Goal: Task Accomplishment & Management: Use online tool/utility

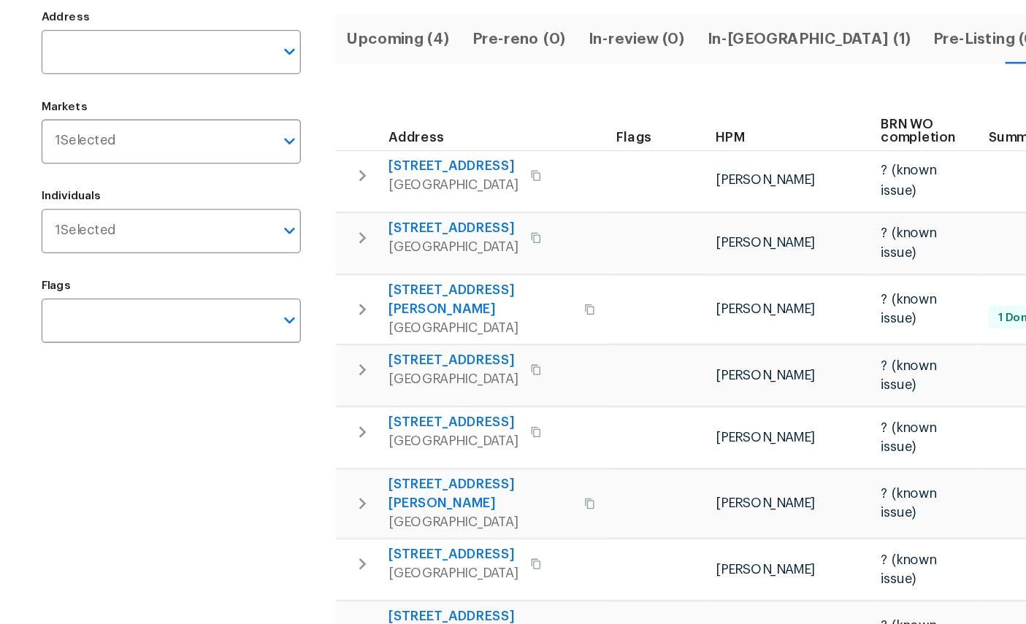
scroll to position [0, 23]
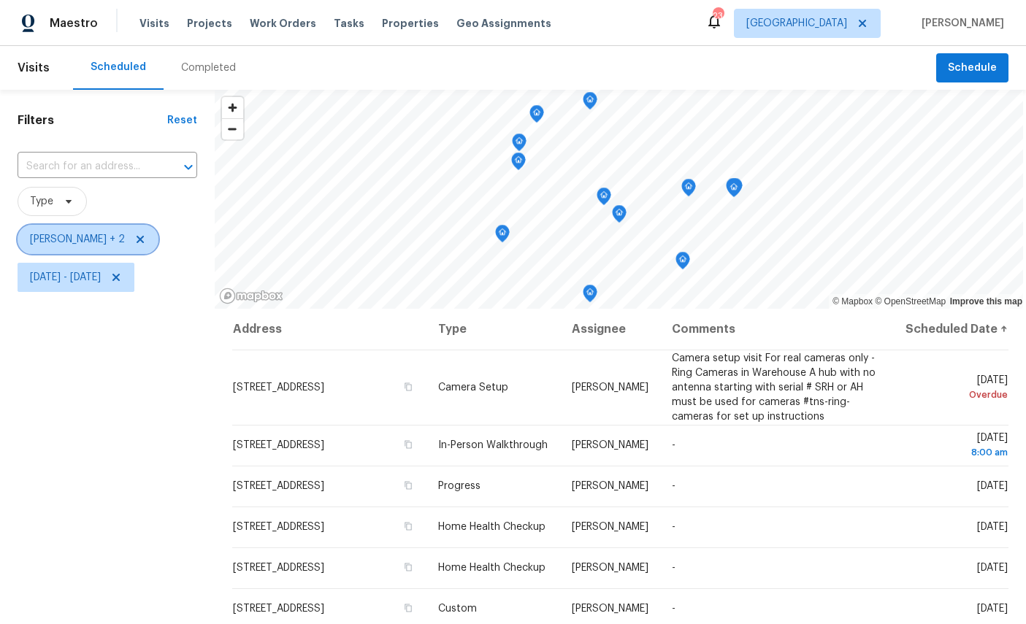
click at [65, 225] on span "William Sparks + 2" at bounding box center [88, 239] width 141 height 29
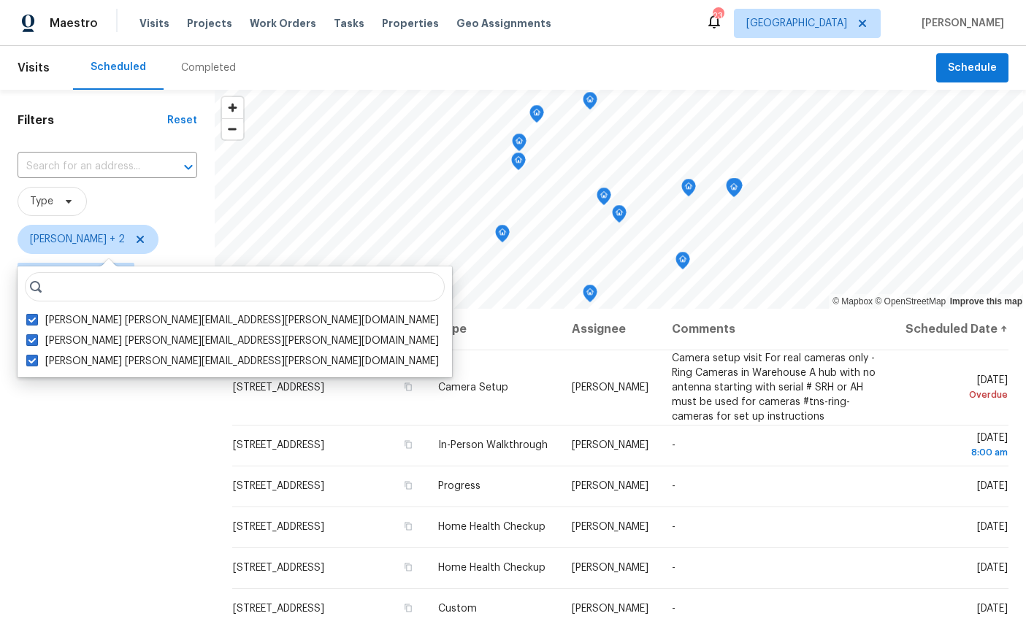
scroll to position [55, 0]
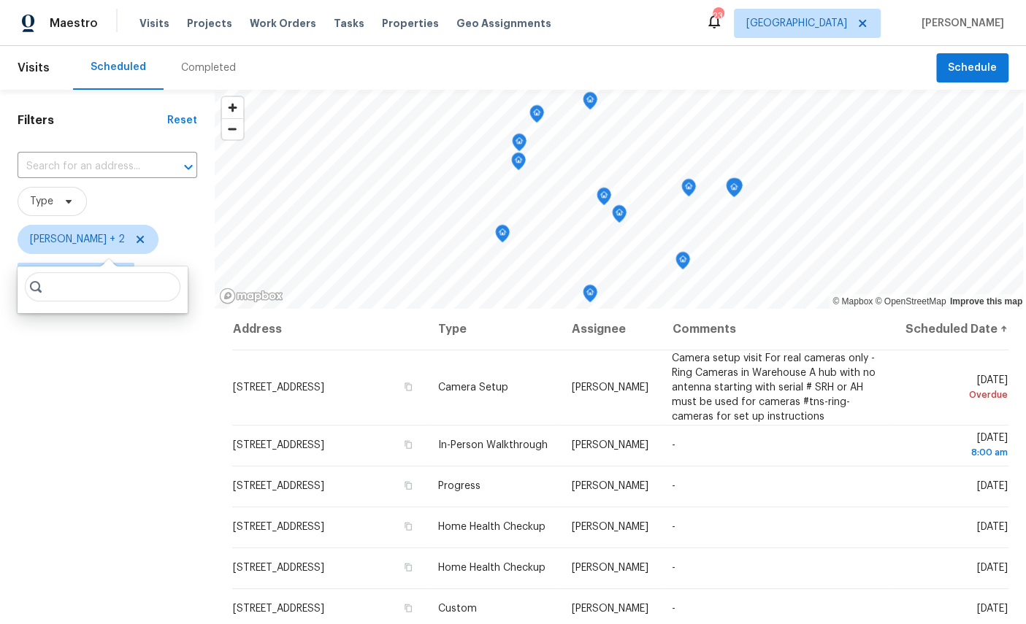
click at [64, 272] on input "search" at bounding box center [103, 286] width 156 height 29
click at [93, 321] on div "Filters Reset ​ Type William Sparks + 2 Mon, Aug 04 - Mon, Aug 11" at bounding box center [107, 449] width 215 height 719
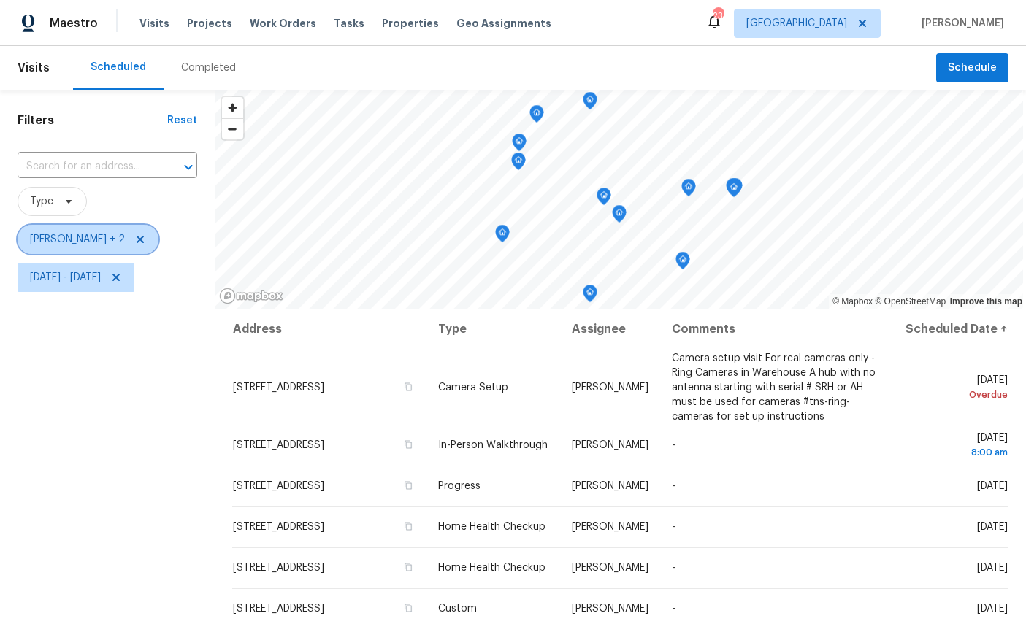
click at [137, 234] on icon at bounding box center [140, 240] width 12 height 12
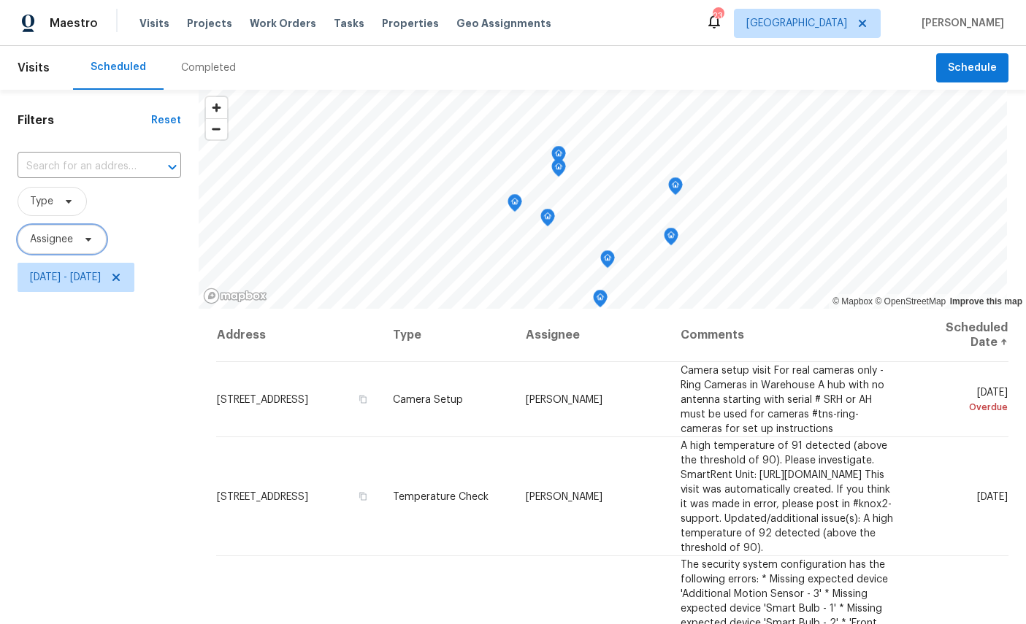
click at [52, 245] on span "Assignee" at bounding box center [51, 239] width 43 height 15
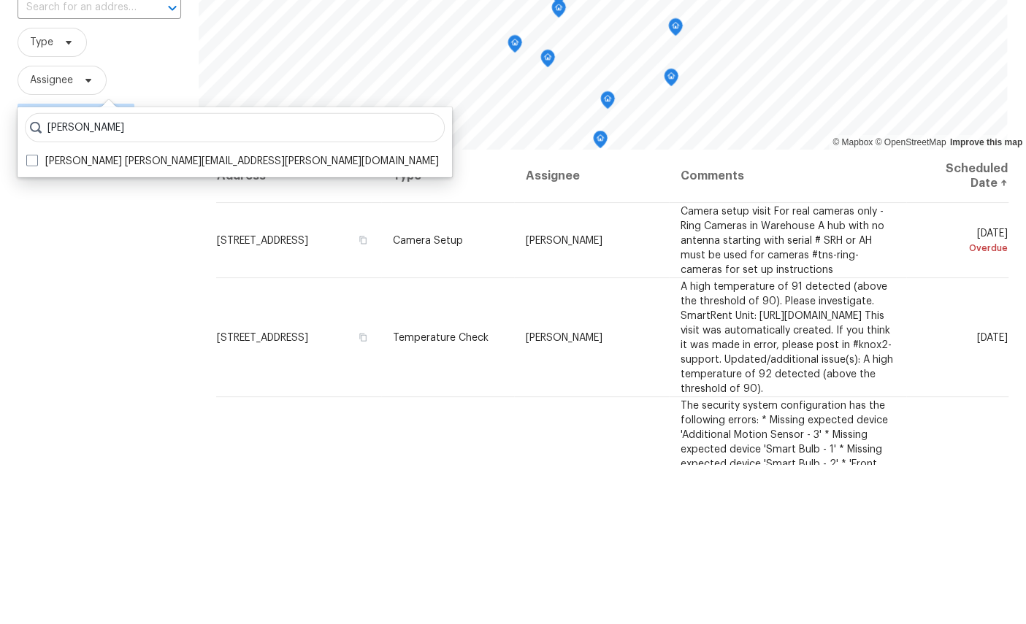
type input "William sparks"
click at [136, 313] on label "William Sparks william.sparks@opendoor.com" at bounding box center [232, 320] width 413 height 15
click at [36, 313] on input "William Sparks william.sparks@opendoor.com" at bounding box center [30, 317] width 9 height 9
checkbox input "true"
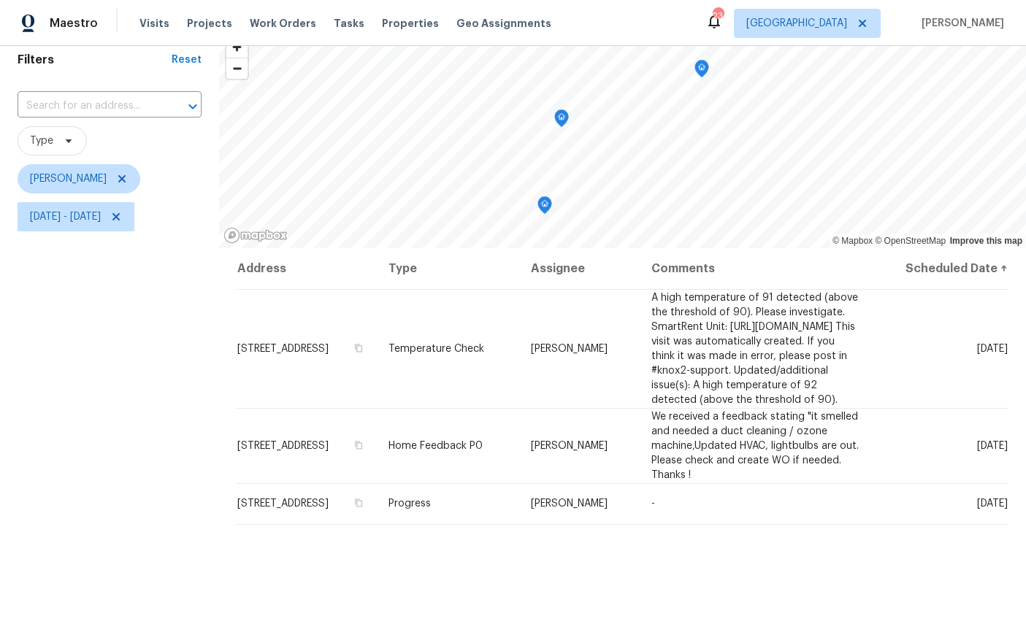
scroll to position [63, 0]
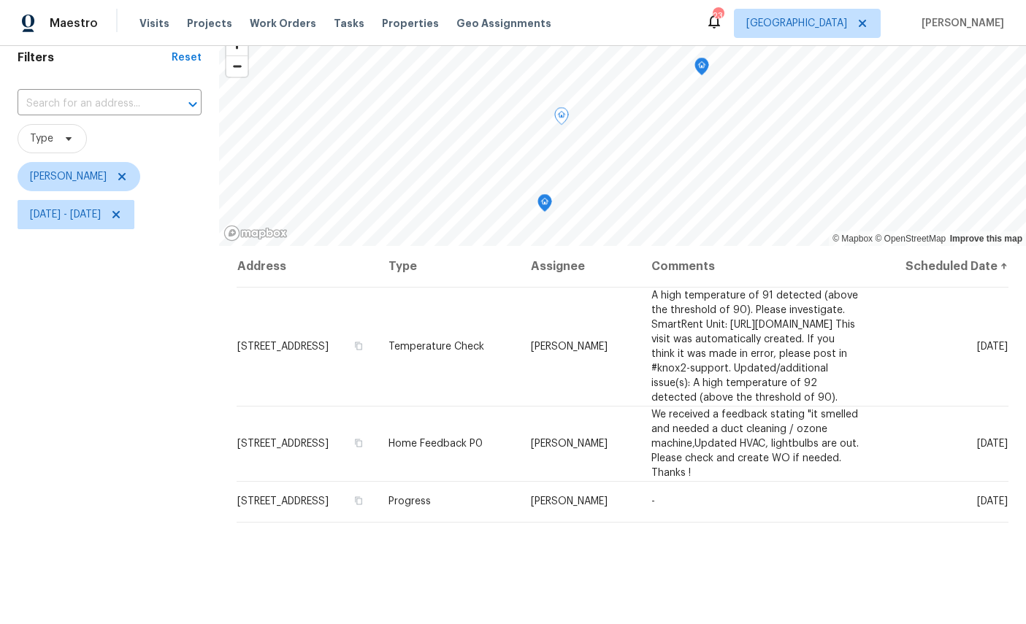
click at [0, 0] on icon at bounding box center [0, 0] width 0 height 0
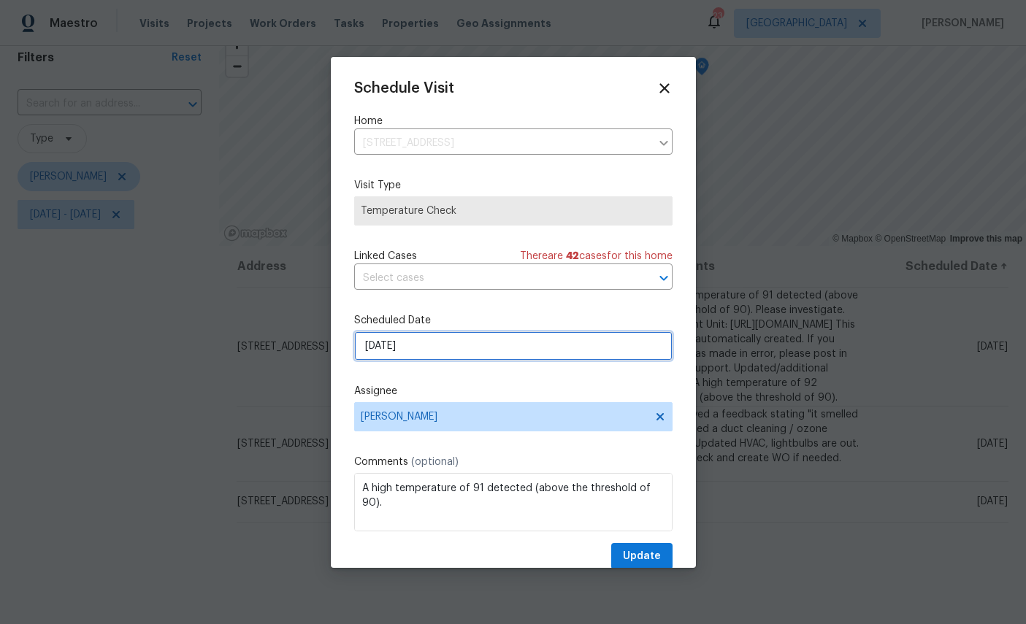
click at [468, 340] on input "8/11/2025" at bounding box center [513, 346] width 318 height 29
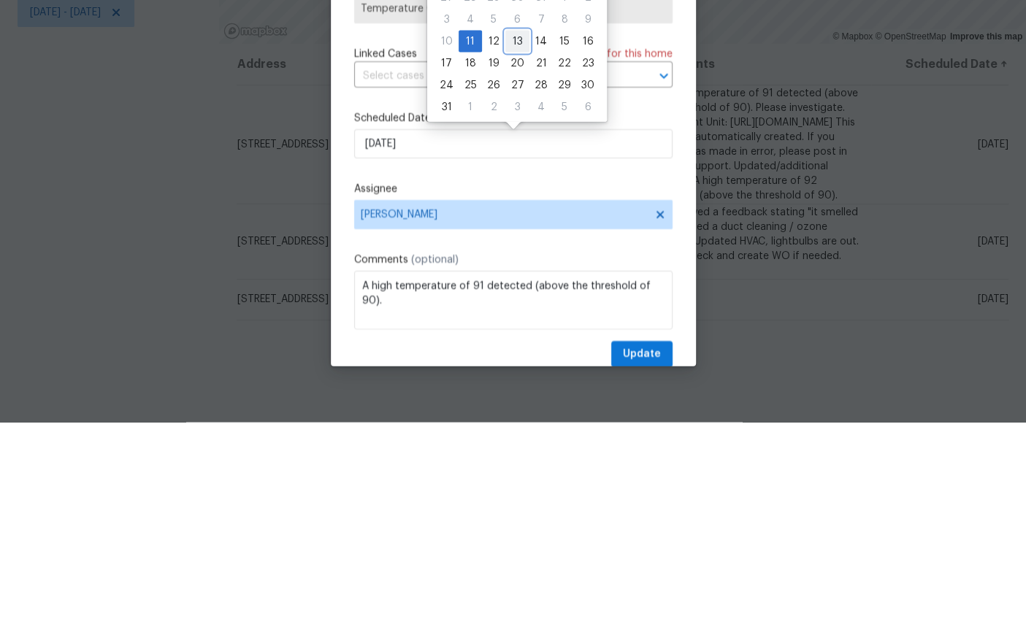
click at [516, 233] on div "13" at bounding box center [517, 243] width 24 height 20
type input "8/13/2025"
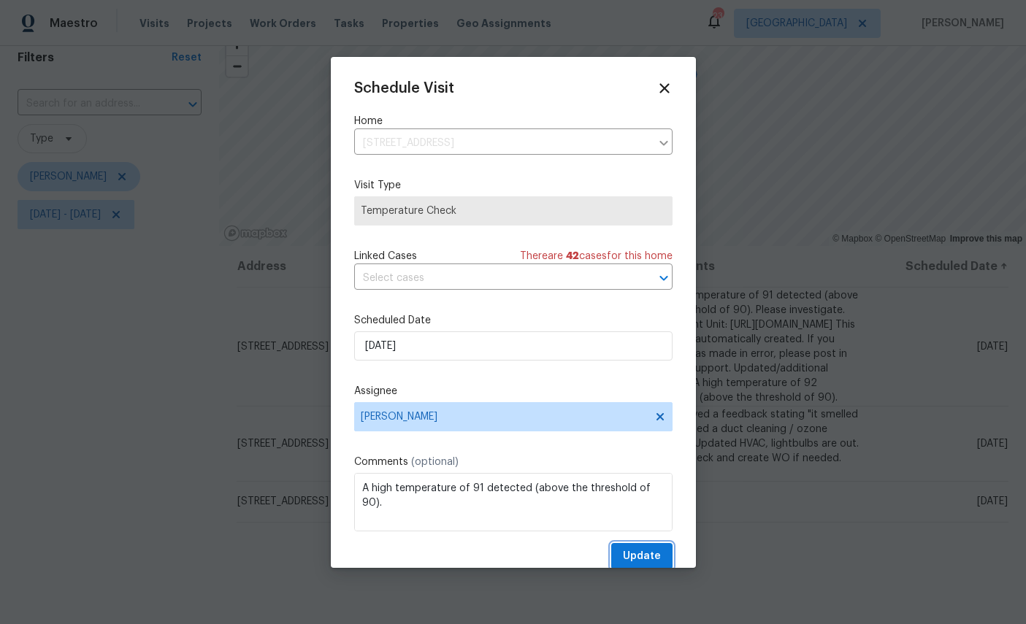
click at [651, 555] on span "Update" at bounding box center [642, 557] width 38 height 18
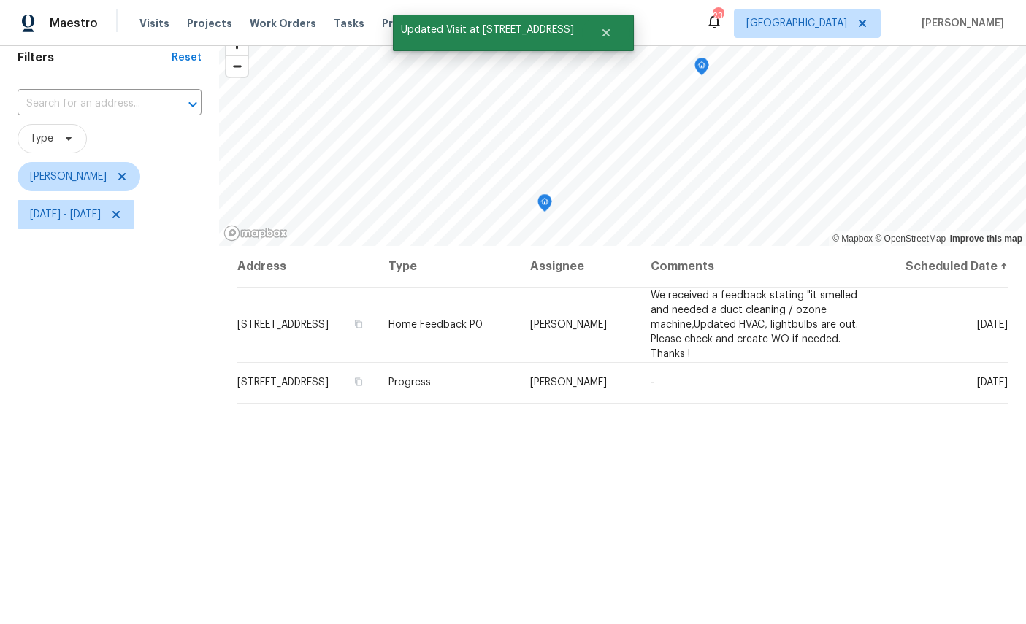
click at [57, 266] on div "Filters Reset ​ Type William Sparks Mon, Aug 04 - Mon, Aug 11" at bounding box center [109, 386] width 219 height 719
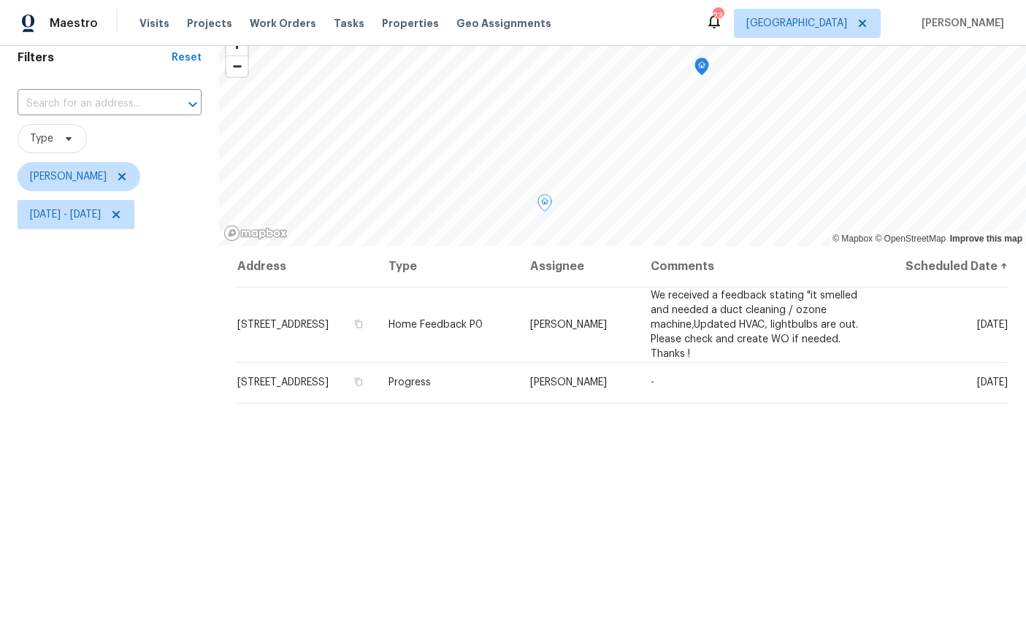
click at [0, 0] on span at bounding box center [0, 0] width 0 height 0
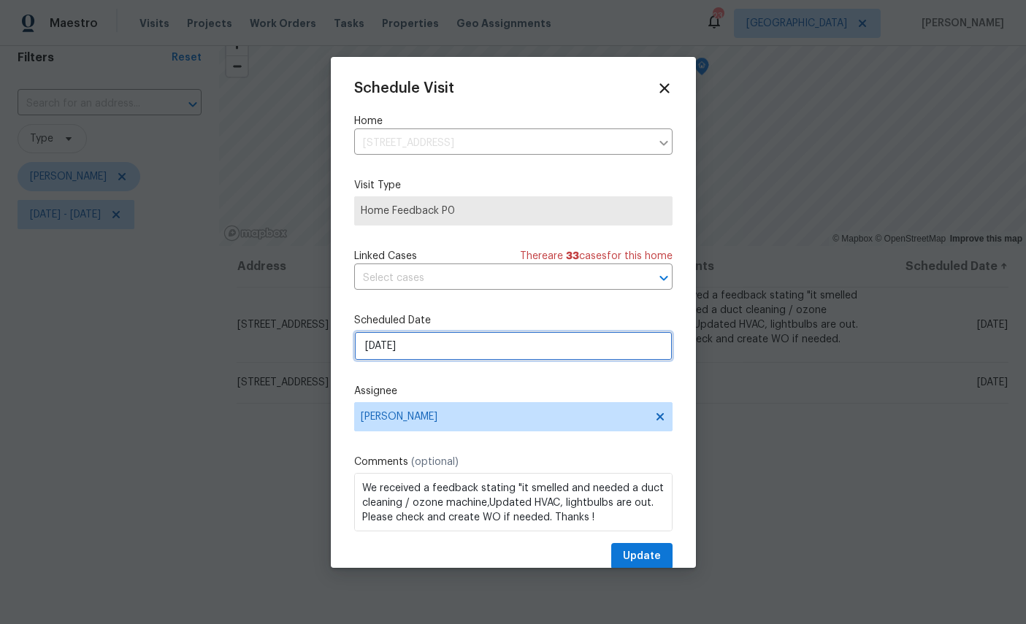
click at [462, 348] on input "8/11/2025" at bounding box center [513, 346] width 318 height 29
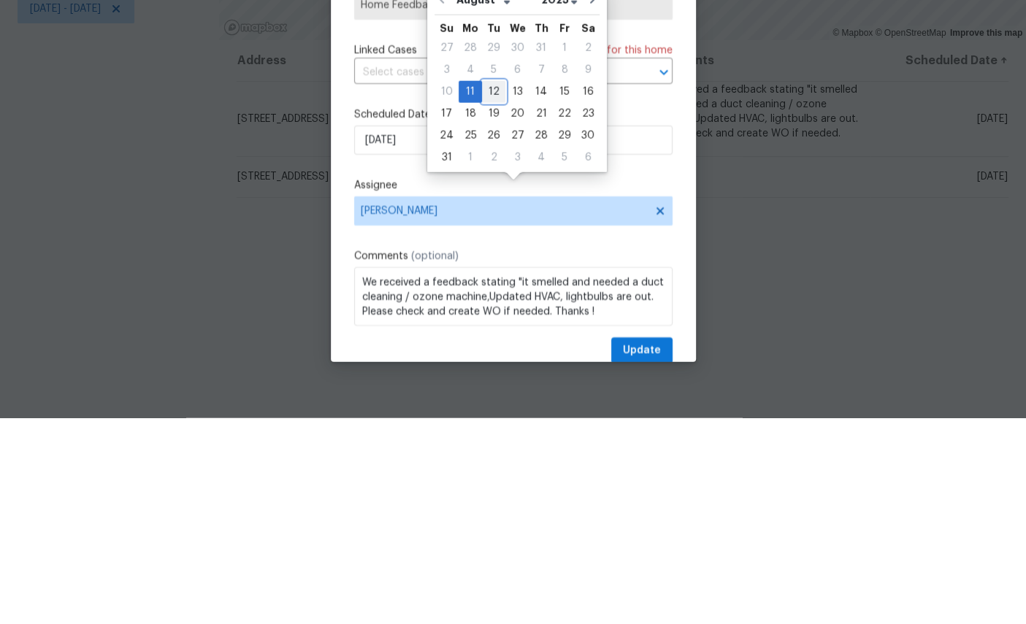
click at [494, 288] on div "12" at bounding box center [493, 298] width 23 height 20
type input "8/12/2025"
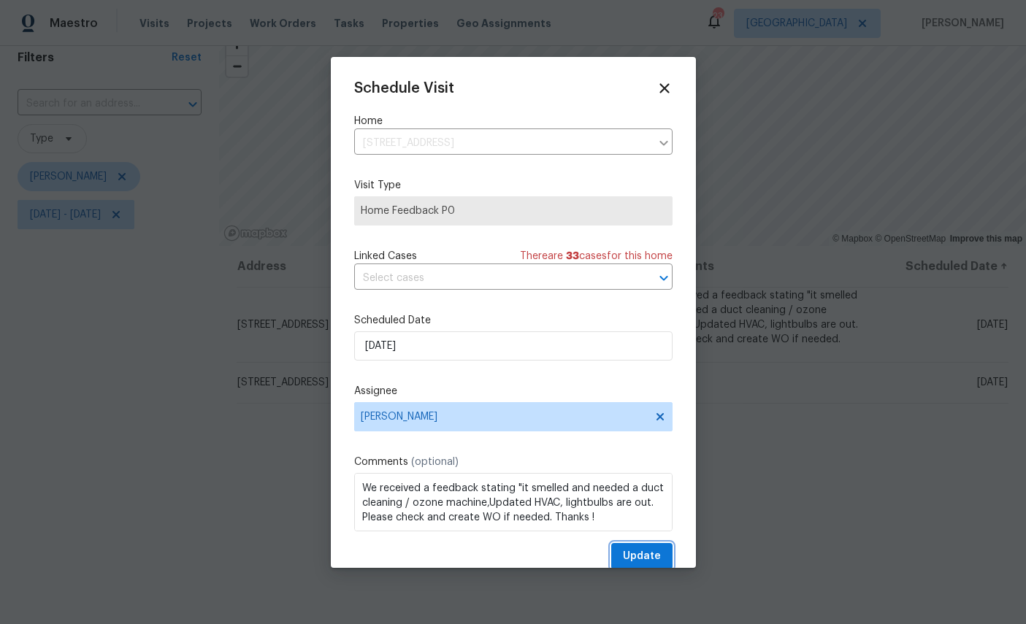
click at [648, 553] on span "Update" at bounding box center [642, 557] width 38 height 18
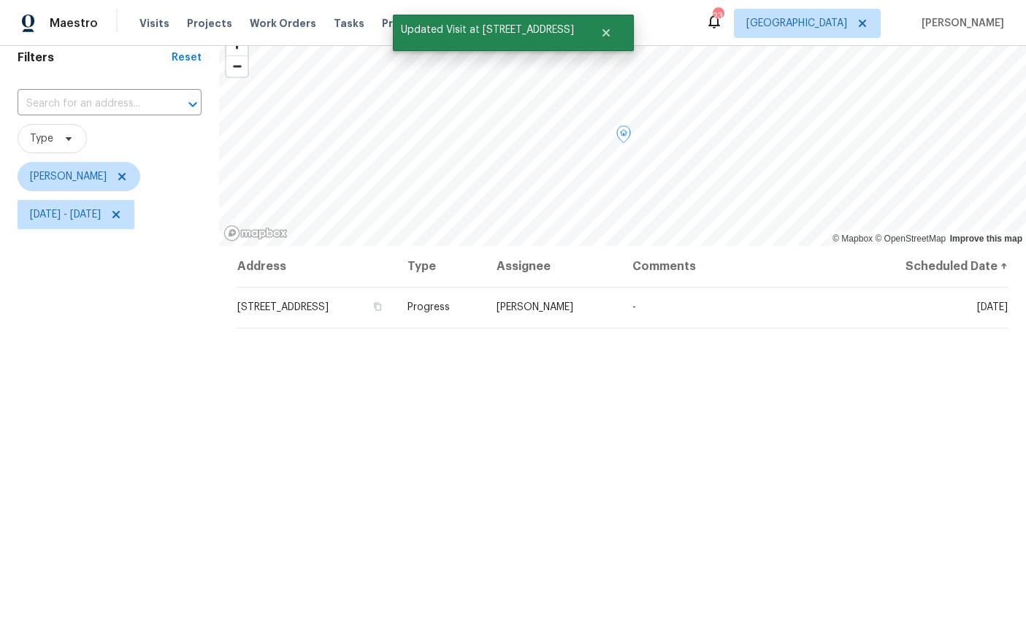
click at [0, 0] on icon at bounding box center [0, 0] width 0 height 0
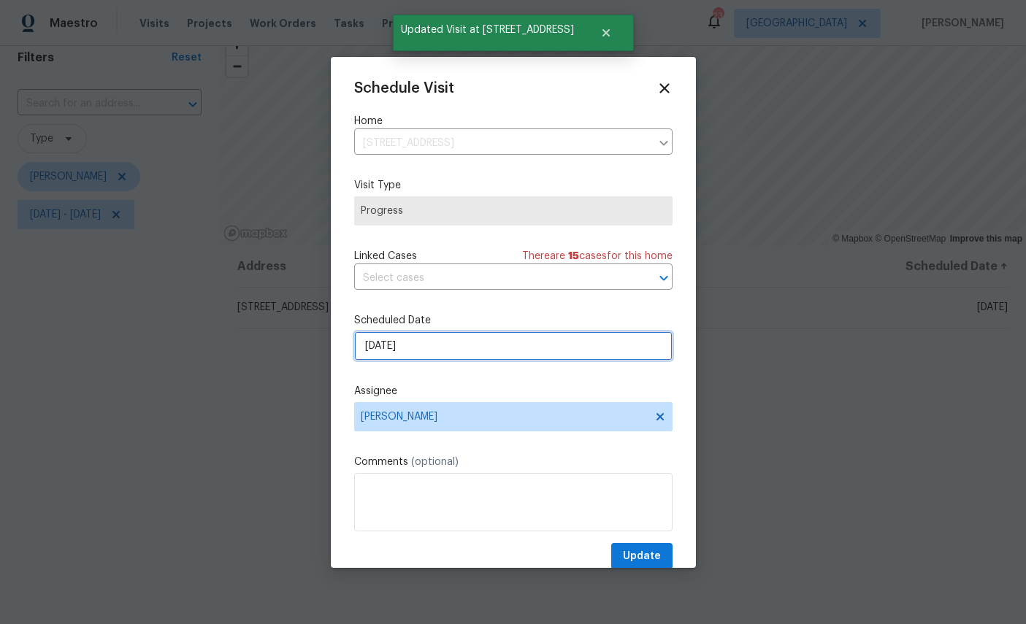
click at [475, 341] on input "8/11/2025" at bounding box center [513, 346] width 318 height 29
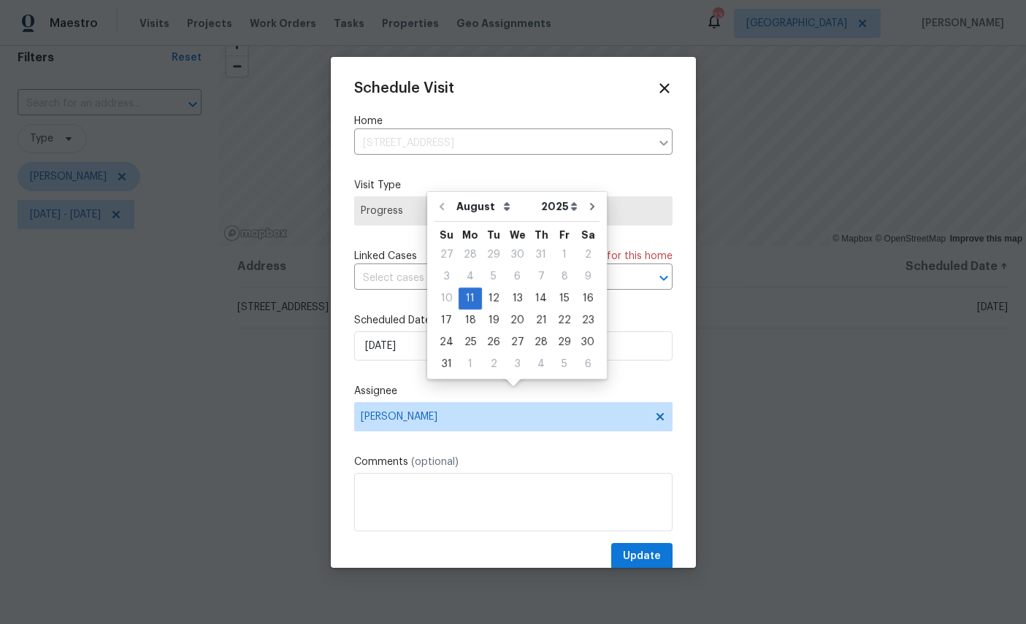
click at [122, 325] on div at bounding box center [513, 312] width 1026 height 624
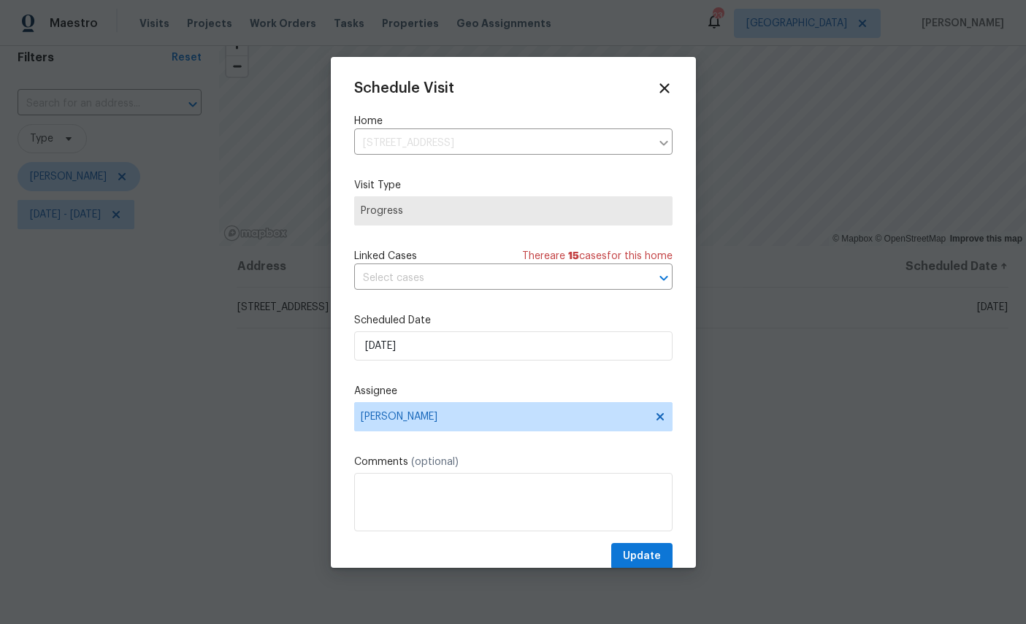
click at [123, 322] on div at bounding box center [513, 312] width 1026 height 624
click at [122, 321] on div at bounding box center [513, 312] width 1026 height 624
click at [108, 329] on div at bounding box center [513, 312] width 1026 height 624
click at [672, 87] on icon at bounding box center [664, 88] width 16 height 16
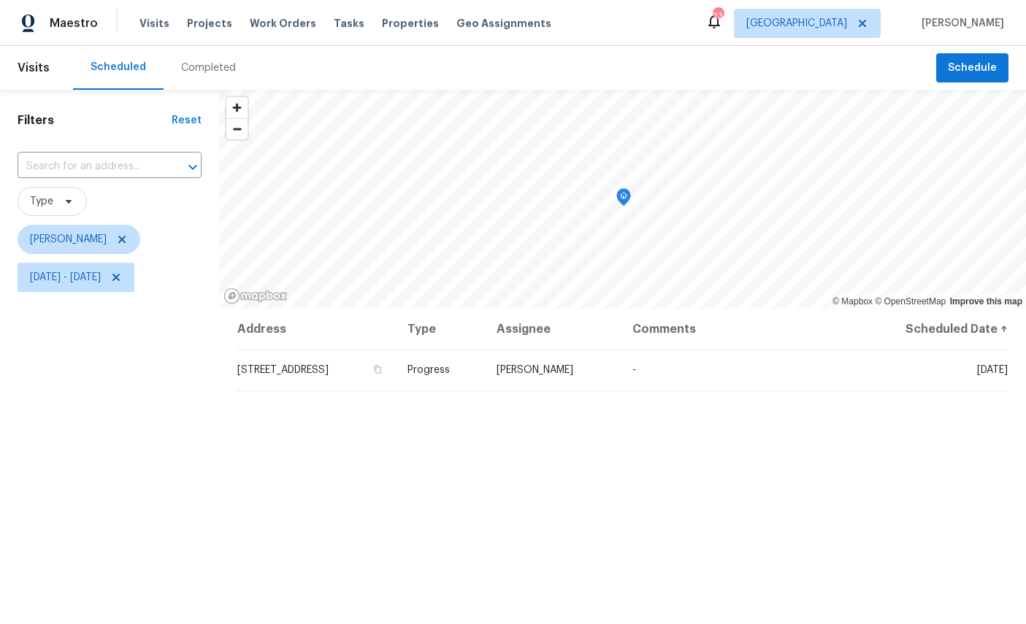
scroll to position [0, 0]
click at [975, 59] on span "Schedule" at bounding box center [972, 68] width 49 height 18
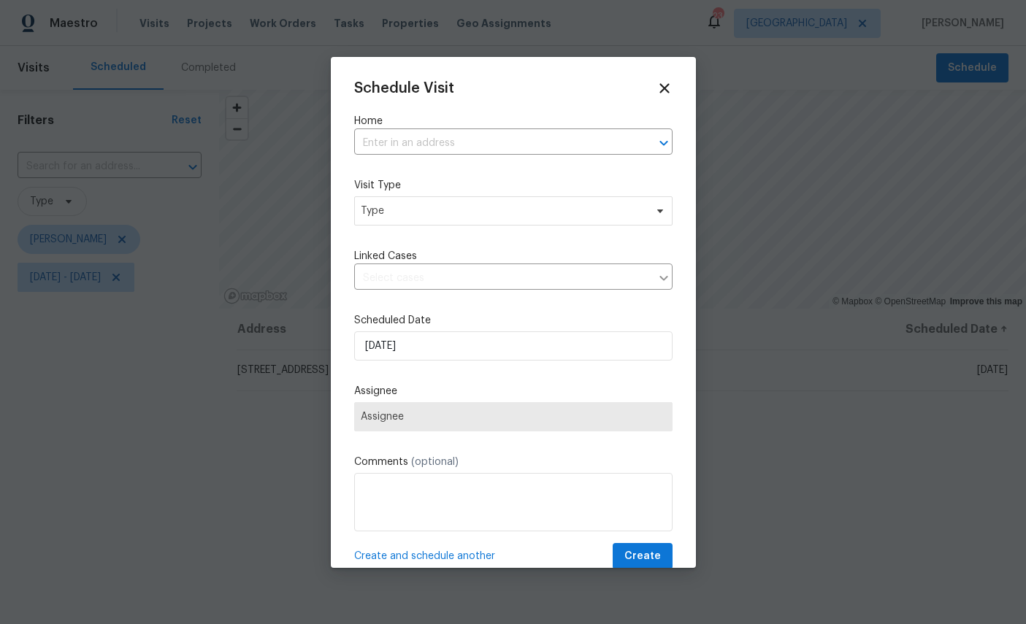
click at [474, 139] on input "text" at bounding box center [492, 143] width 277 height 23
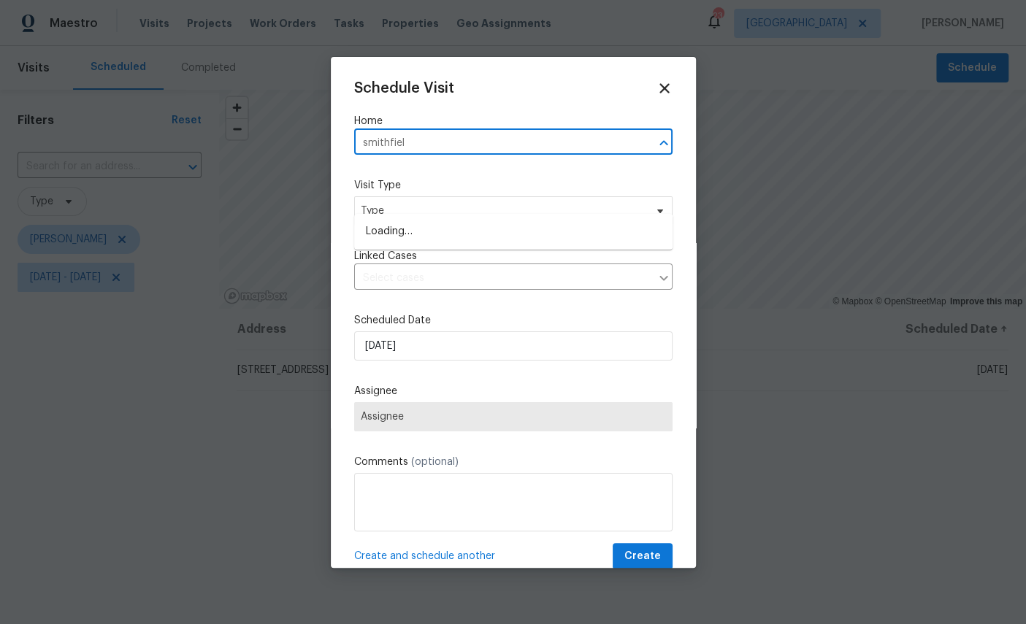
type input "smithfield"
click at [446, 220] on li "3686 Smithfield St, Jacksonville, FL 32217" at bounding box center [513, 232] width 318 height 24
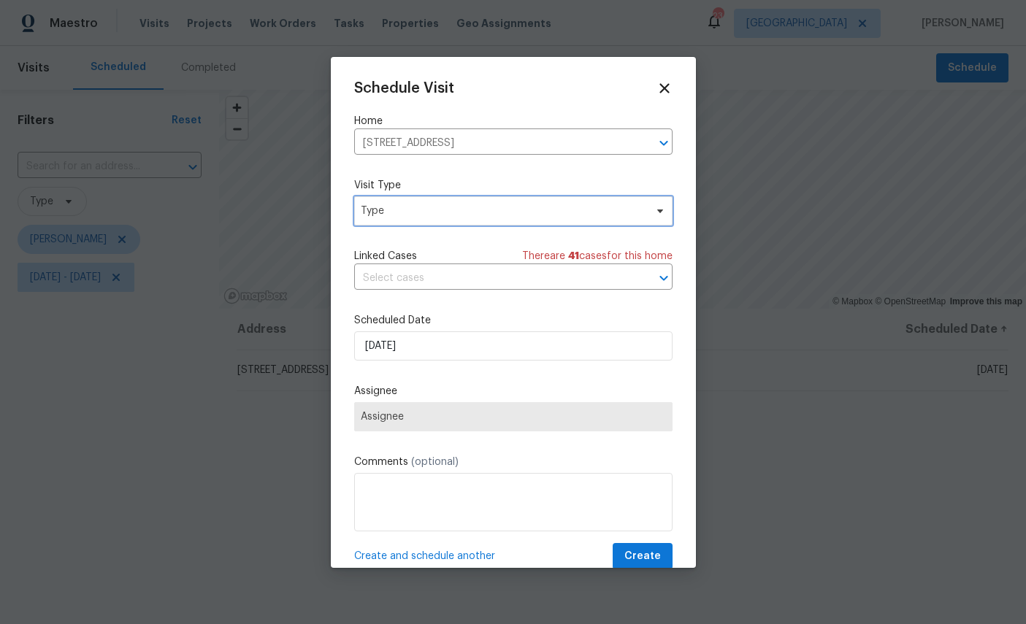
click at [521, 205] on span "Type" at bounding box center [503, 211] width 284 height 15
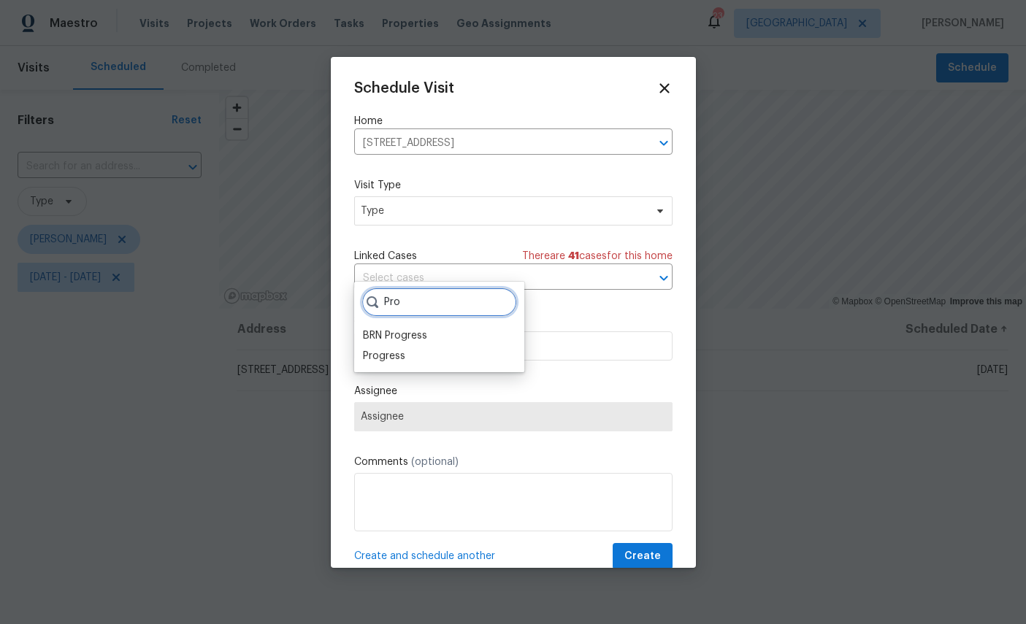
type input "Pro"
click at [383, 349] on div "Progress" at bounding box center [384, 356] width 42 height 15
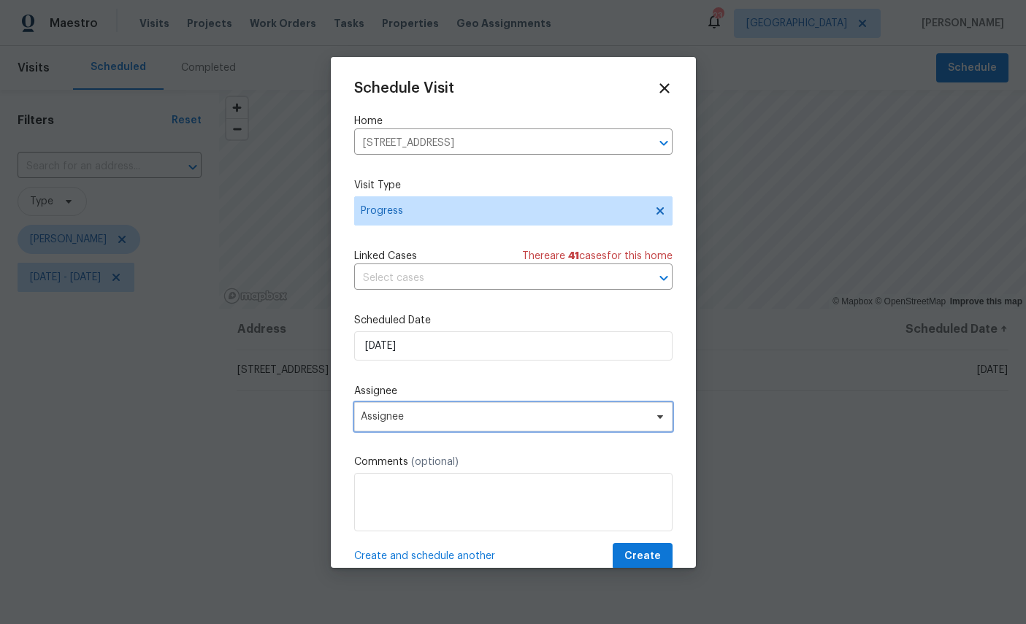
click at [457, 417] on span "Assignee" at bounding box center [504, 417] width 286 height 12
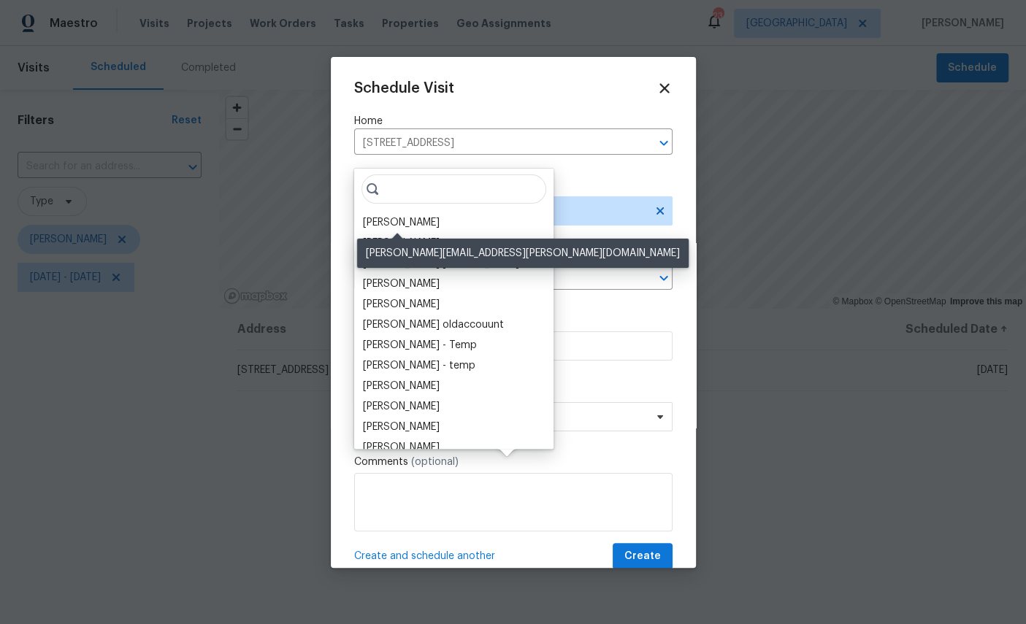
click at [402, 215] on div "[PERSON_NAME]" at bounding box center [401, 222] width 77 height 15
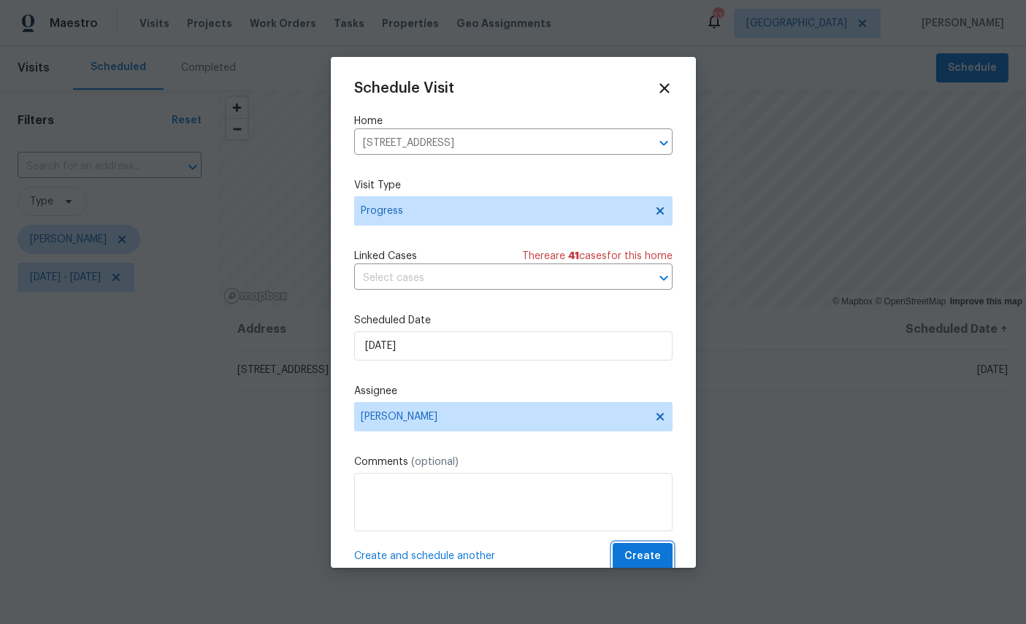
click at [635, 559] on span "Create" at bounding box center [642, 557] width 37 height 18
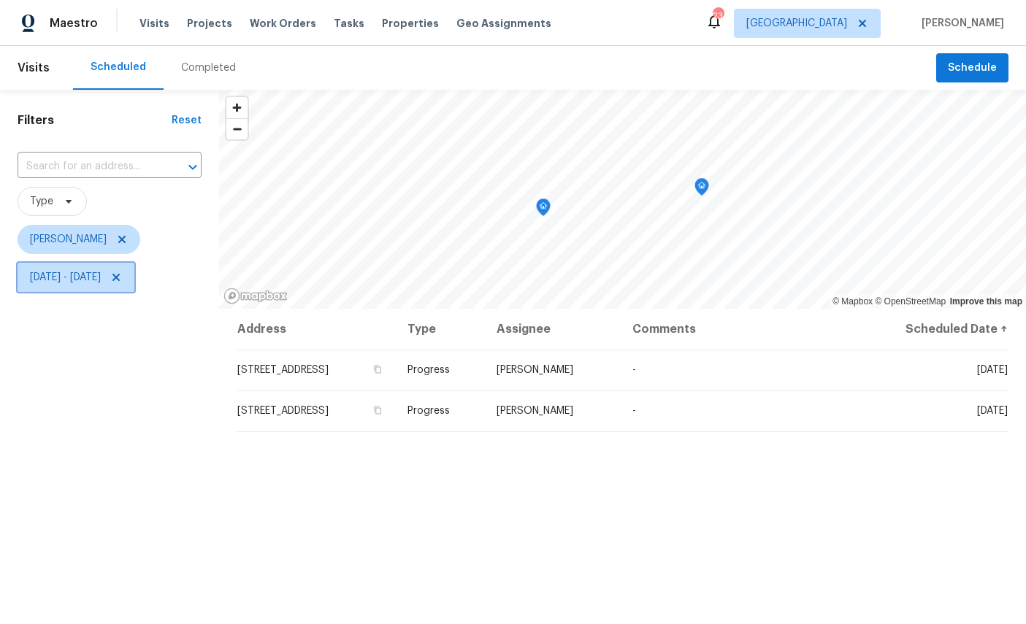
click at [101, 273] on span "Mon, Aug 04 - Mon, Aug 11" at bounding box center [65, 277] width 71 height 15
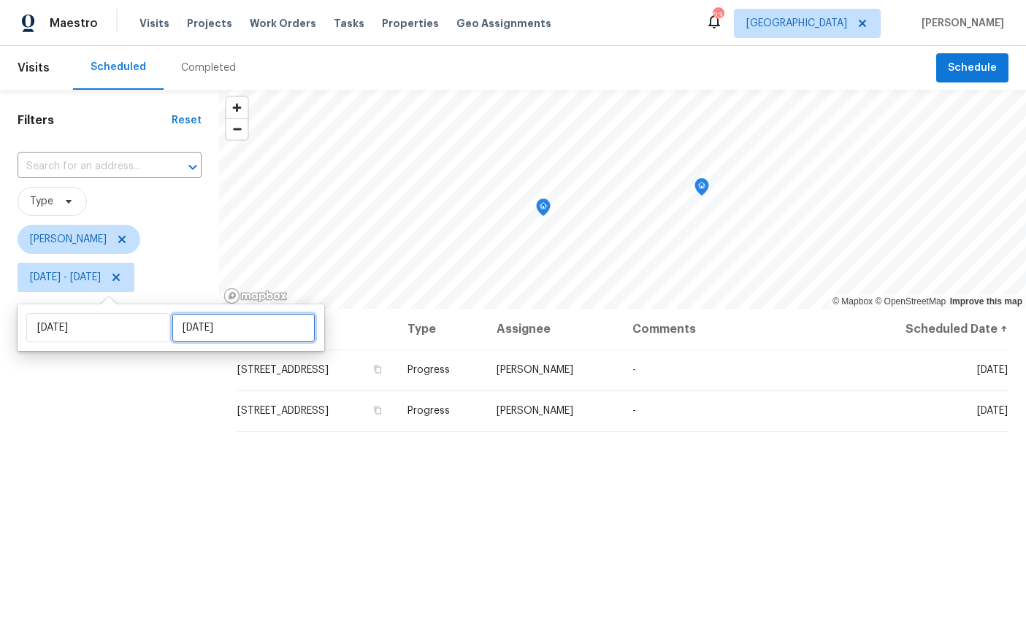
click at [218, 336] on input "Mon, Aug 11" at bounding box center [244, 327] width 144 height 29
select select "7"
select select "2025"
select select "8"
select select "2025"
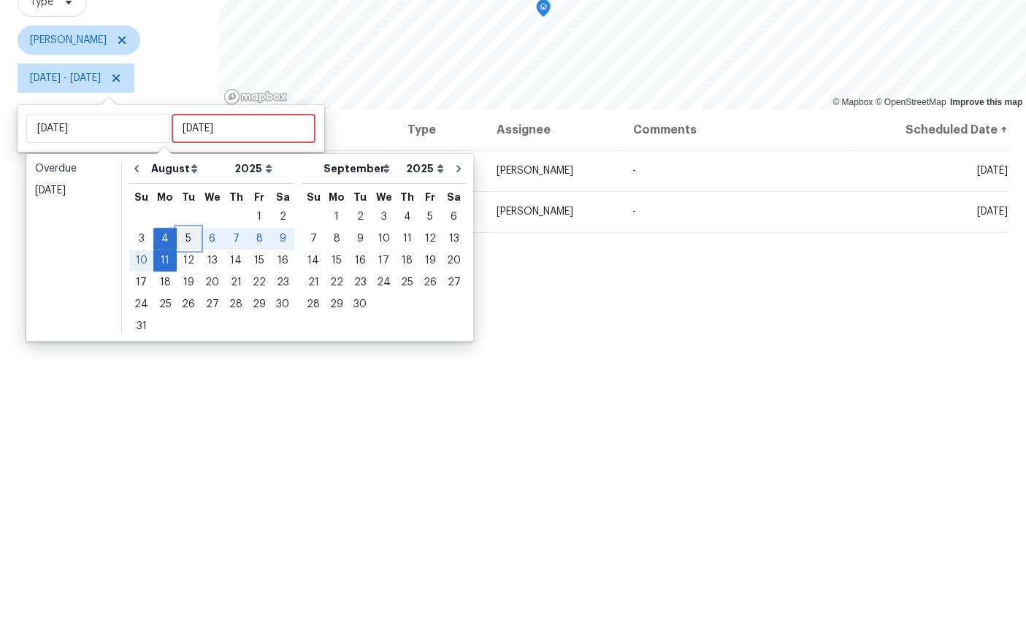
click at [183, 428] on div "5" at bounding box center [188, 438] width 23 height 20
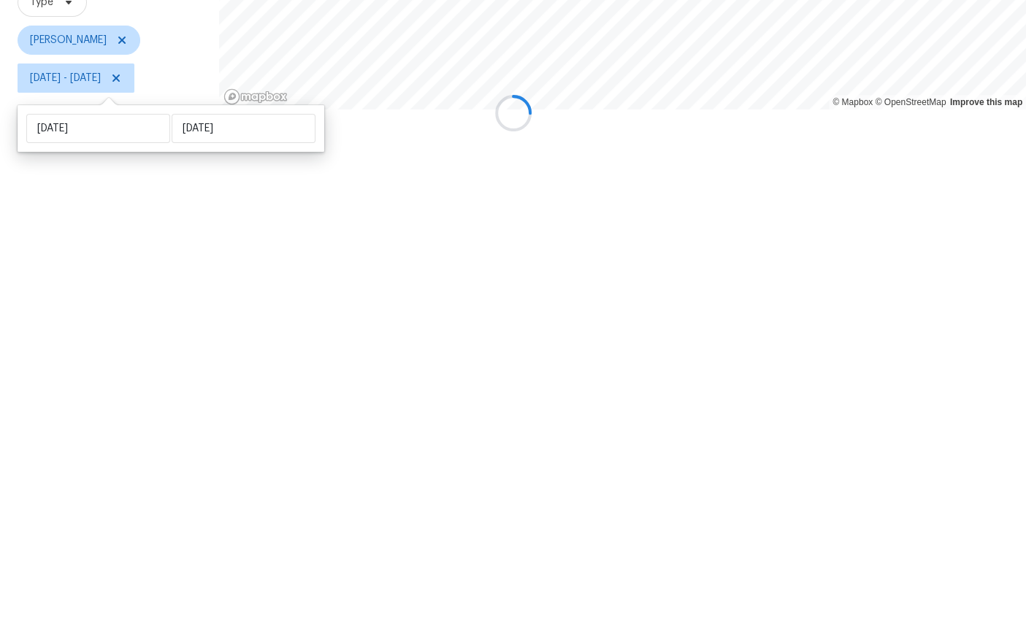
type input "Tue, Aug 05"
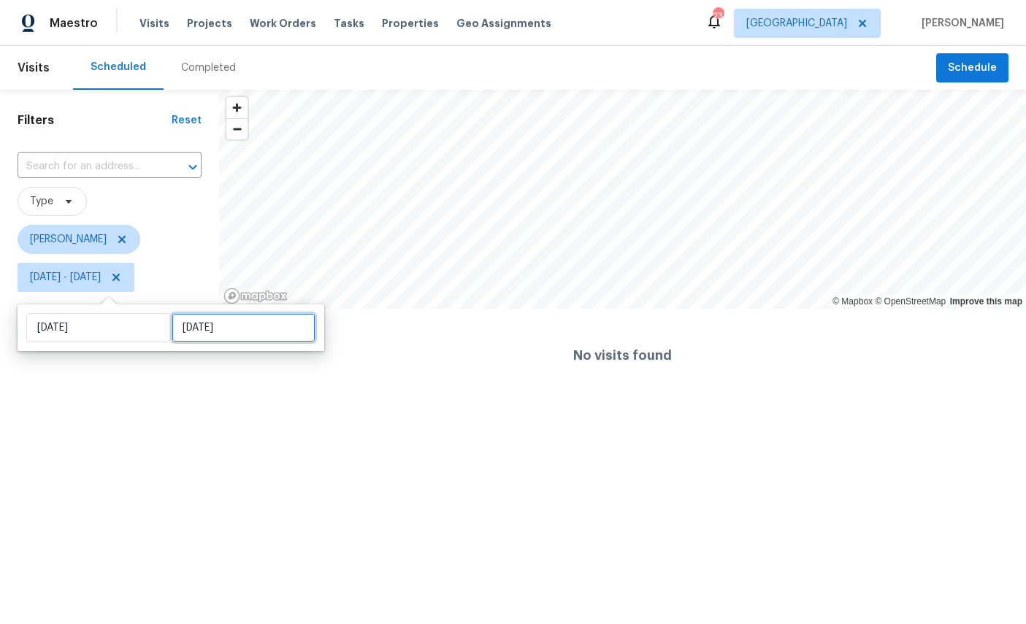
click at [203, 332] on input "Tue, Aug 05" at bounding box center [244, 327] width 144 height 29
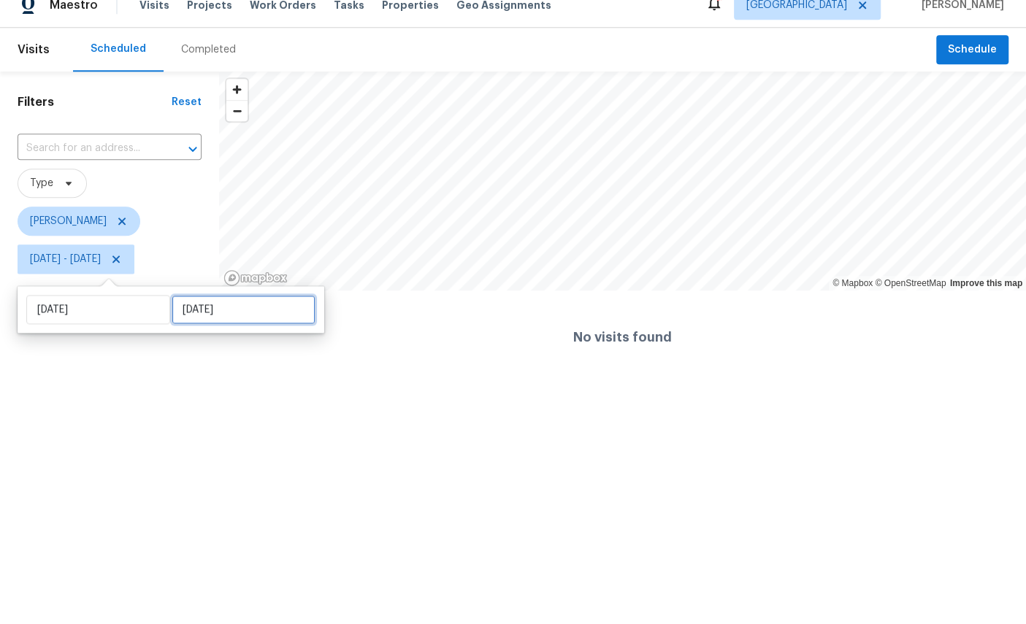
select select "7"
select select "2025"
select select "8"
select select "2025"
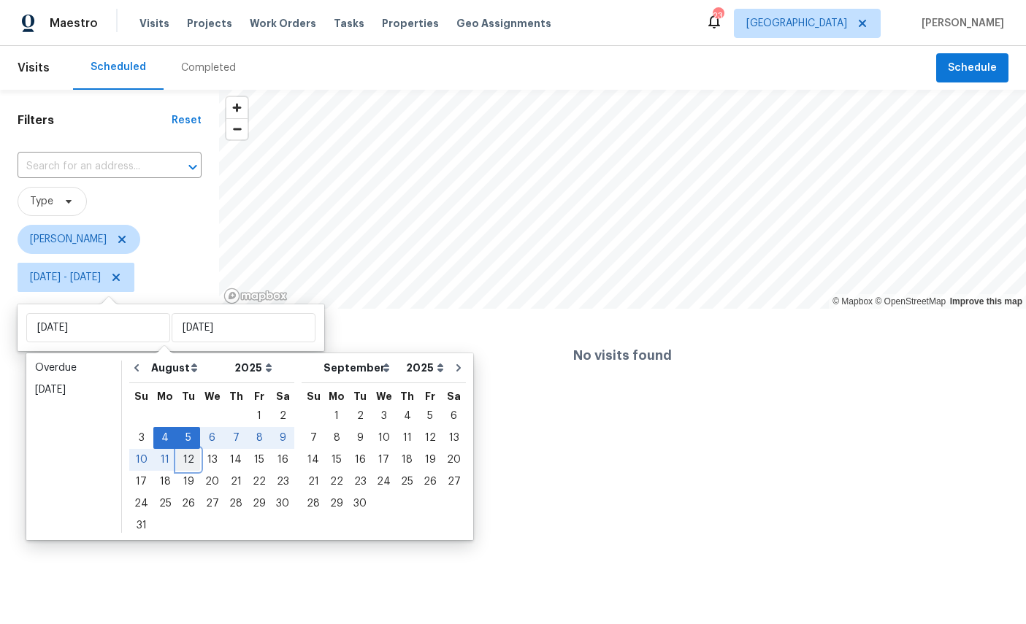
click at [185, 467] on div "12" at bounding box center [188, 460] width 23 height 20
type input "[DATE]"
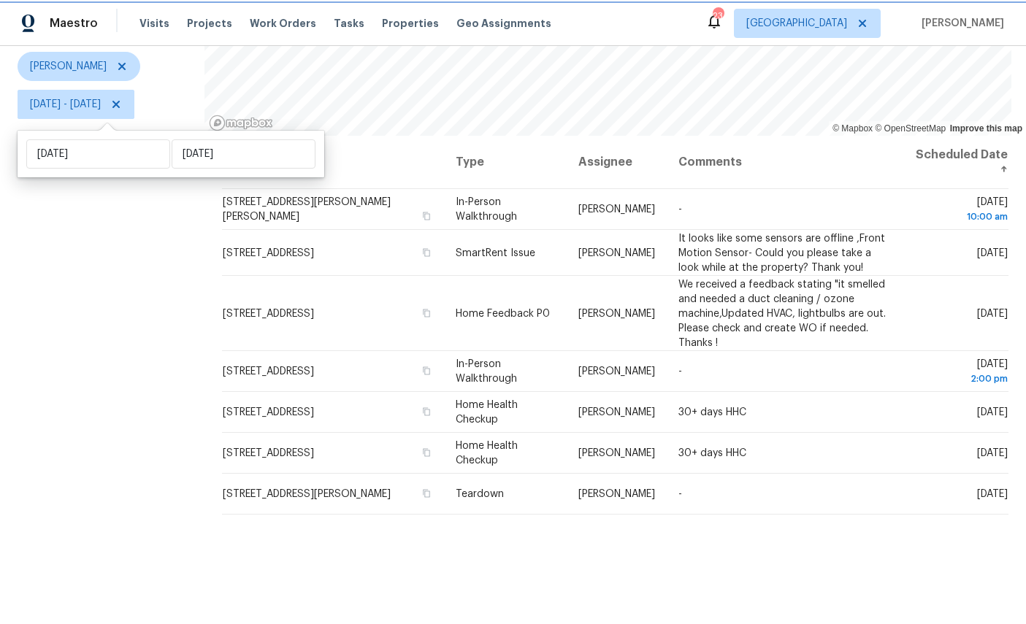
scroll to position [172, 0]
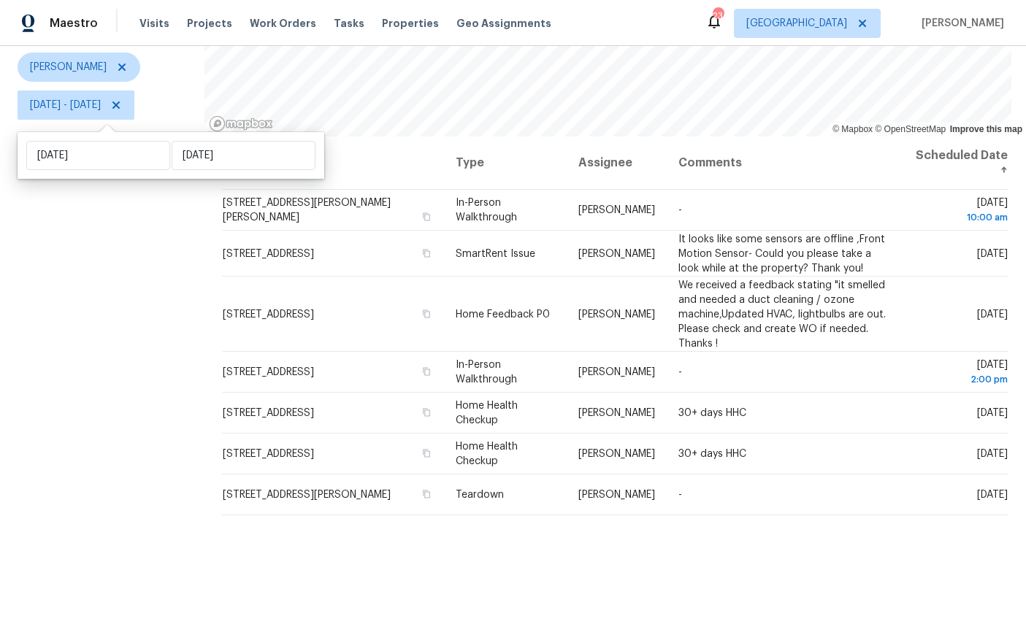
click at [141, 396] on div "Filters Reset ​ Type William Sparks Mon, Aug 04 - Tue, Aug 12" at bounding box center [102, 276] width 204 height 719
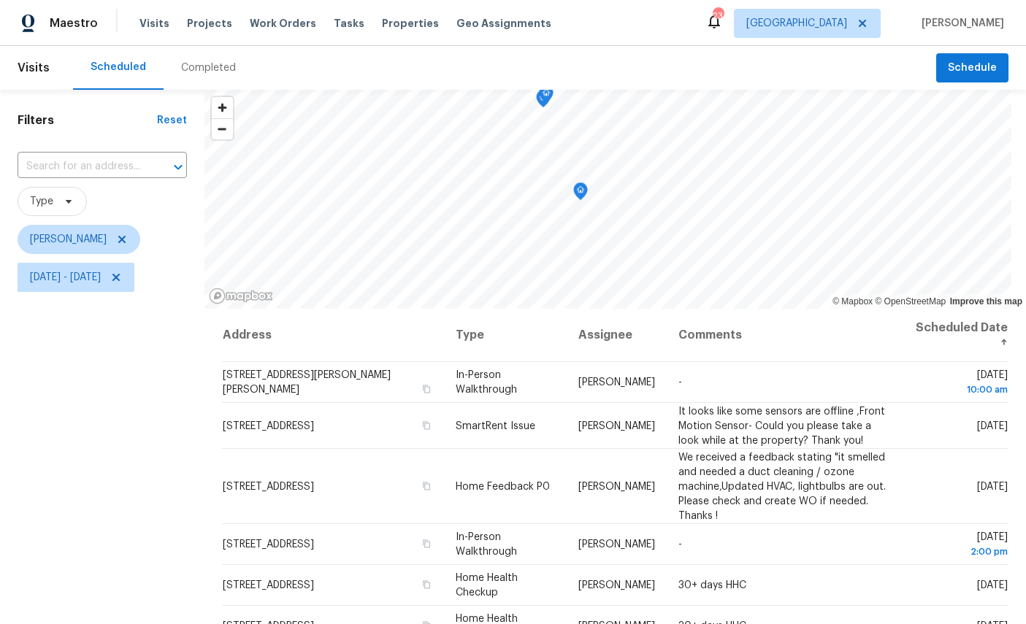
scroll to position [0, 0]
click at [679, 187] on icon "Map marker" at bounding box center [671, 193] width 15 height 18
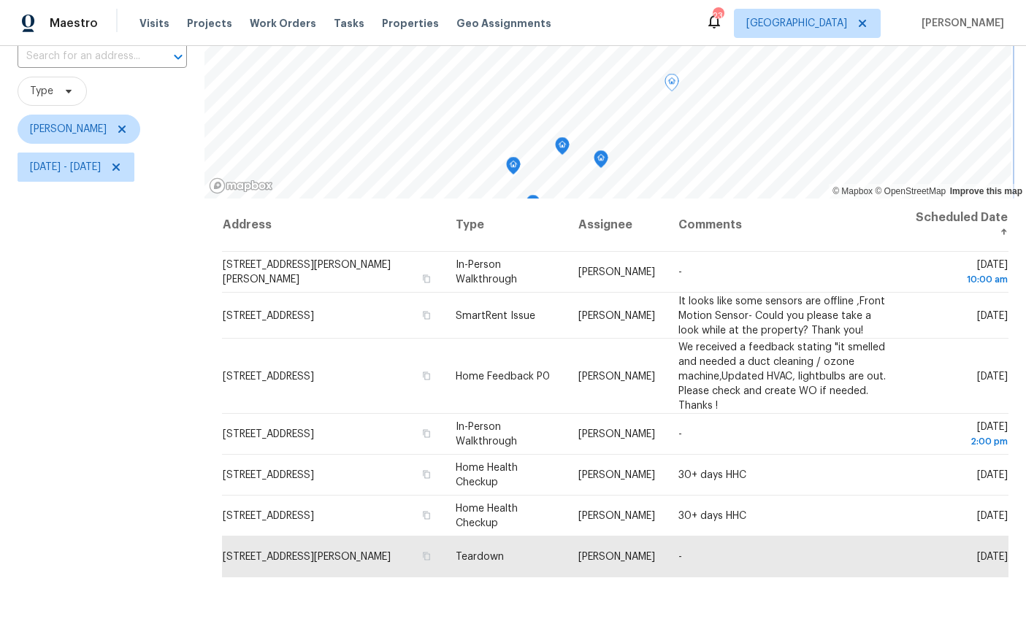
scroll to position [10, 0]
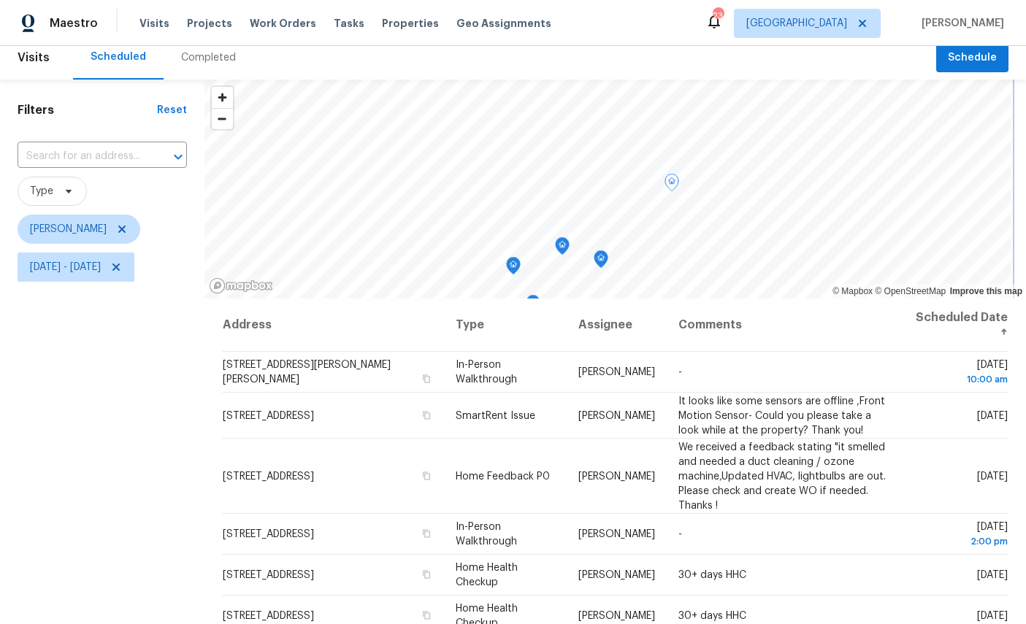
click at [569, 239] on icon "Map marker" at bounding box center [562, 246] width 13 height 17
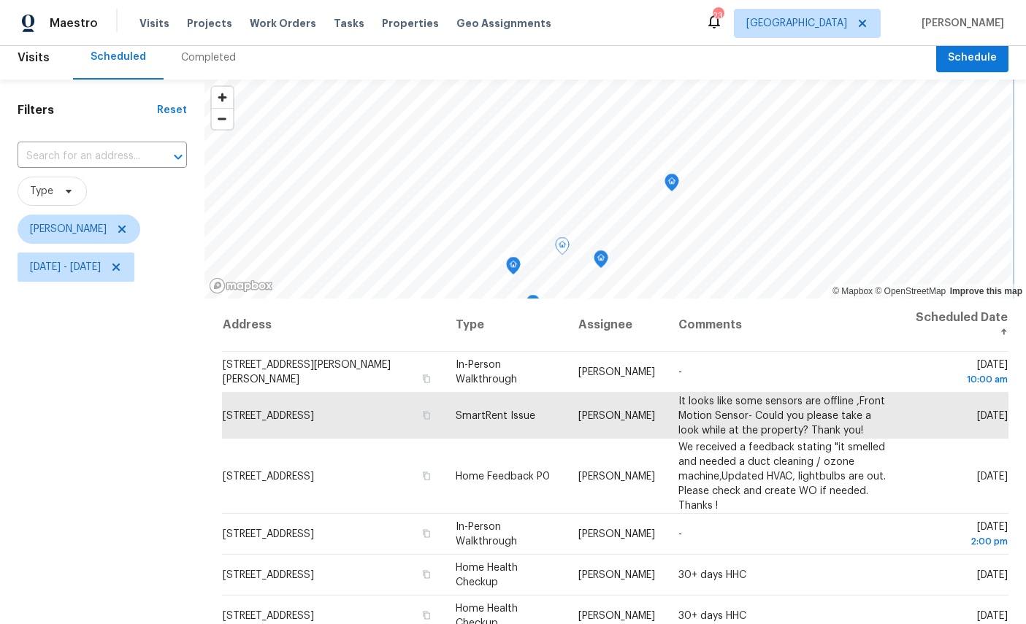
click at [608, 256] on icon "Map marker" at bounding box center [600, 259] width 13 height 17
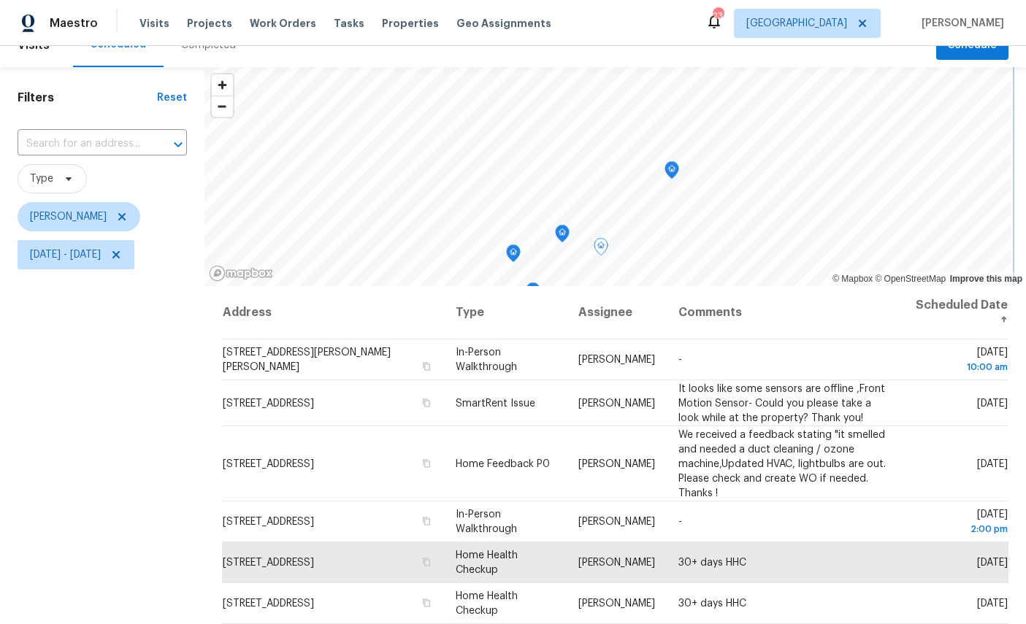
scroll to position [4, 0]
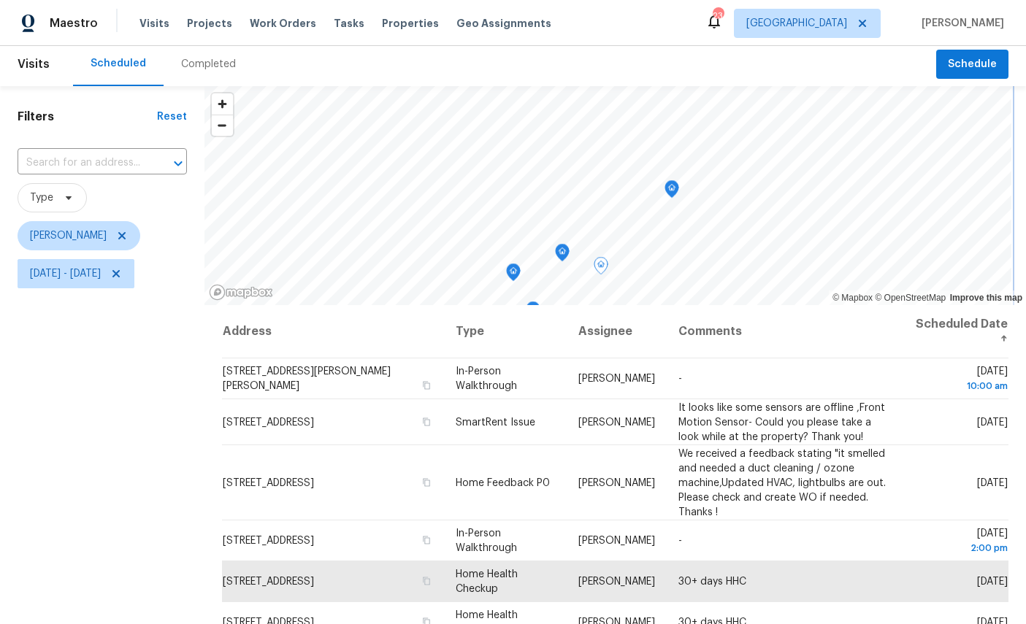
click at [521, 265] on icon "Map marker" at bounding box center [513, 273] width 15 height 18
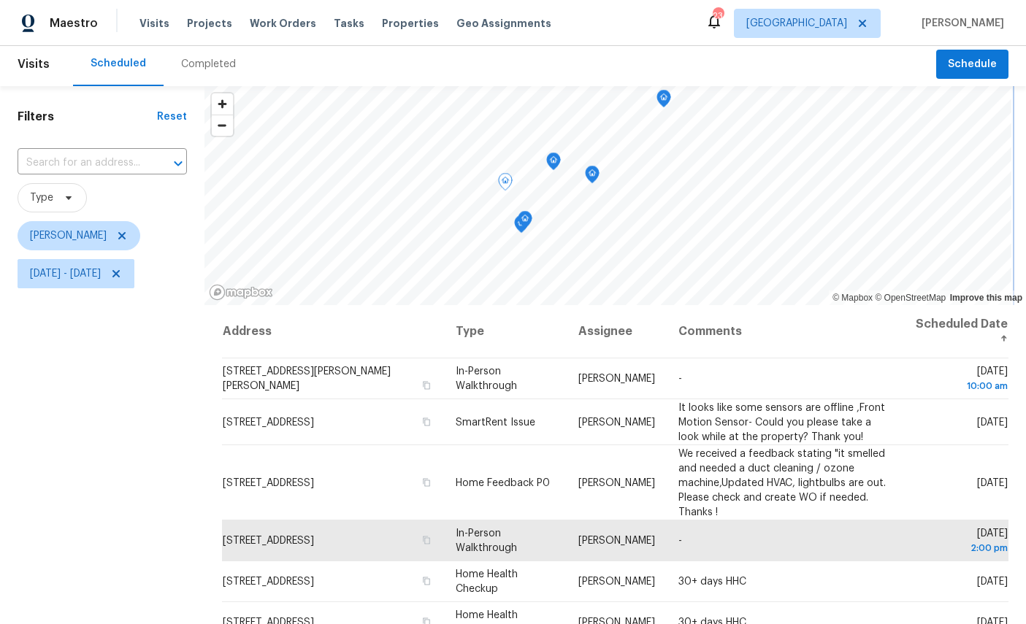
click at [532, 221] on icon "Map marker" at bounding box center [525, 220] width 15 height 18
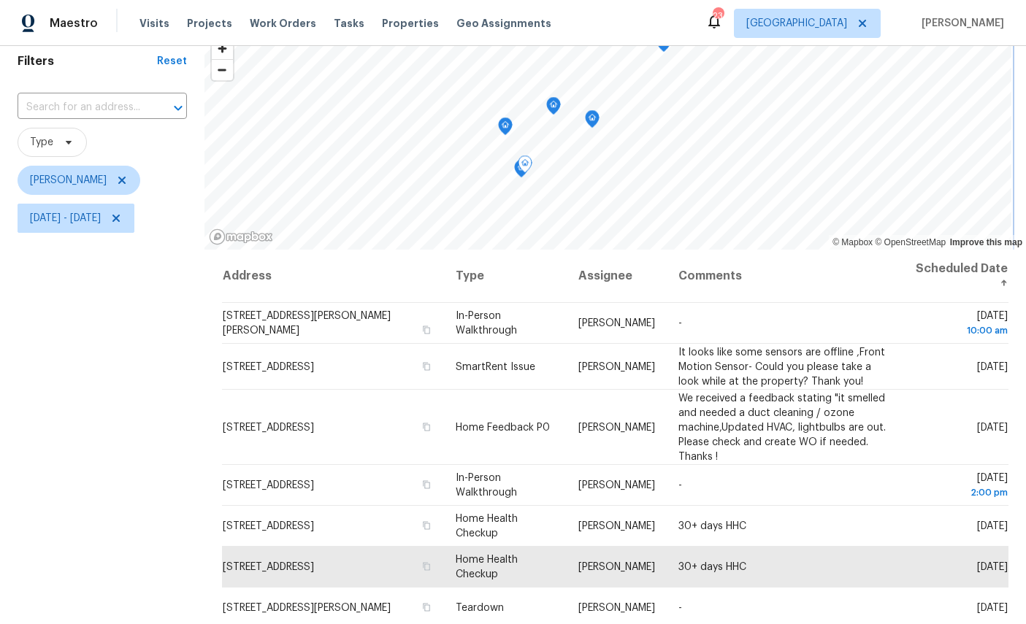
scroll to position [10, 0]
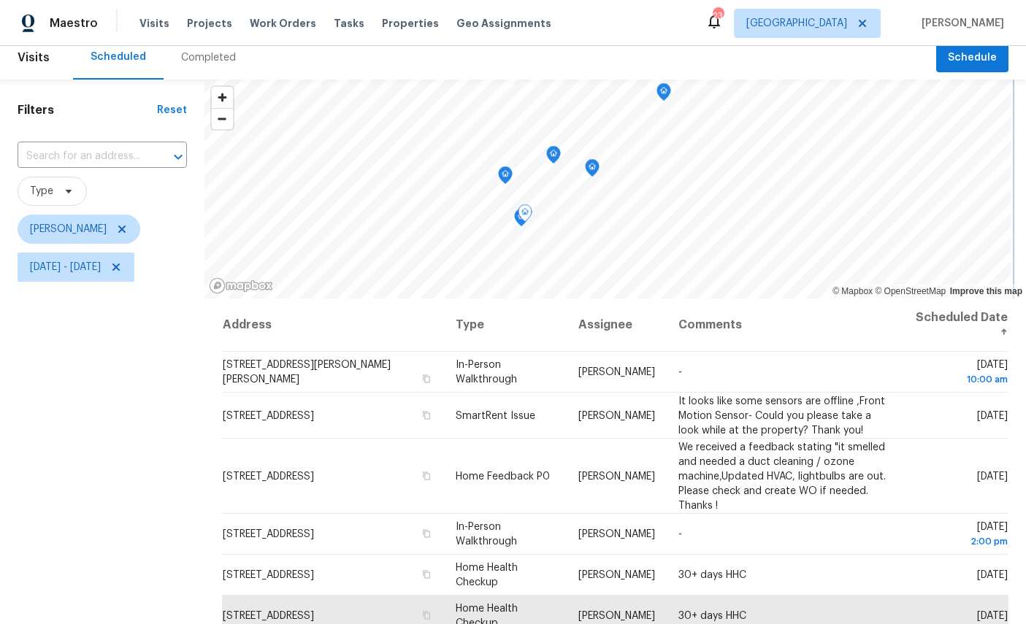
click at [531, 219] on icon "Map marker" at bounding box center [525, 213] width 15 height 18
click at [529, 225] on div "Map marker" at bounding box center [525, 215] width 15 height 23
click at [529, 220] on icon "Map marker" at bounding box center [525, 213] width 15 height 18
click at [489, 203] on icon "Map marker" at bounding box center [485, 194] width 15 height 18
click at [483, 199] on icon "Map marker" at bounding box center [476, 206] width 13 height 17
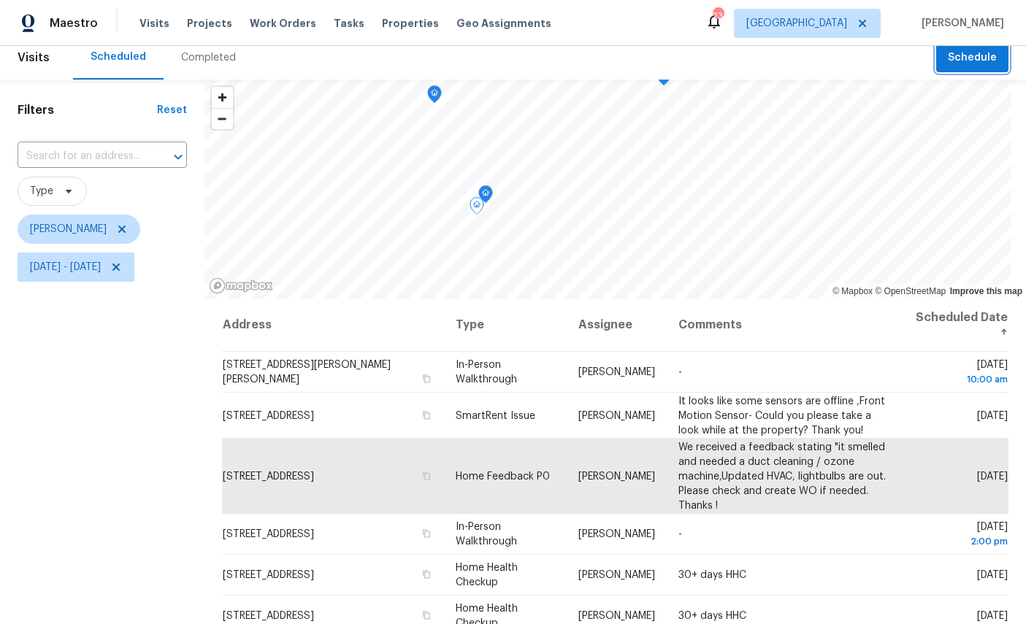
click at [970, 61] on span "Schedule" at bounding box center [972, 58] width 49 height 18
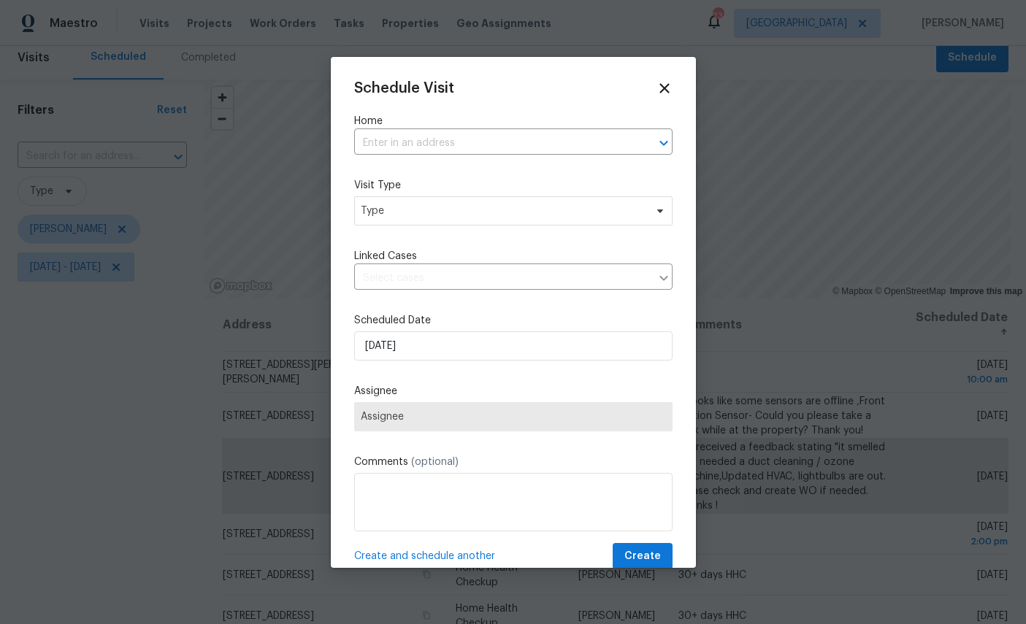
click at [464, 132] on input "text" at bounding box center [492, 143] width 277 height 23
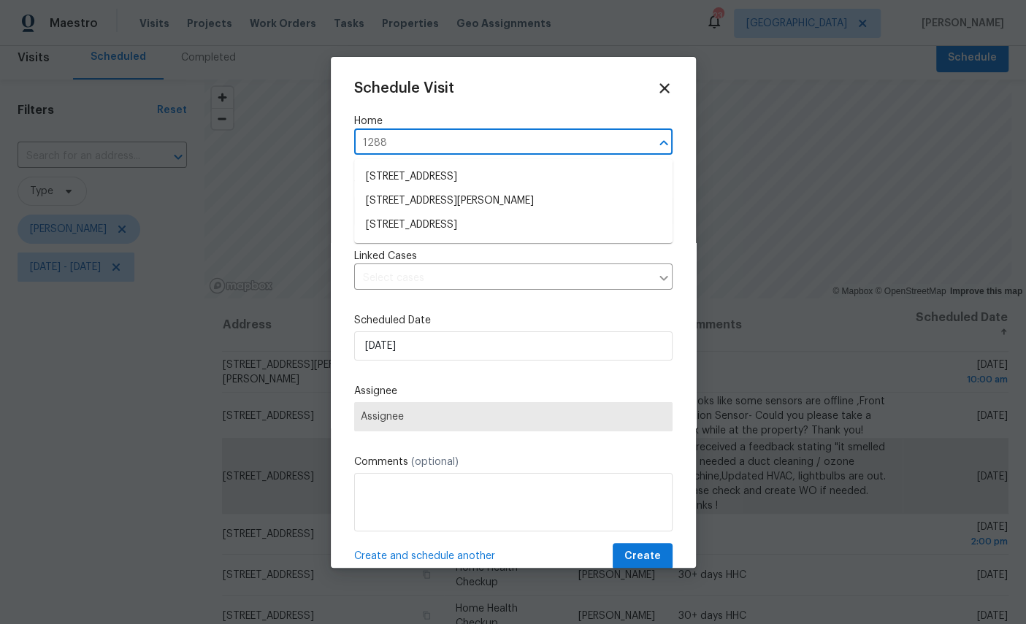
type input "12882"
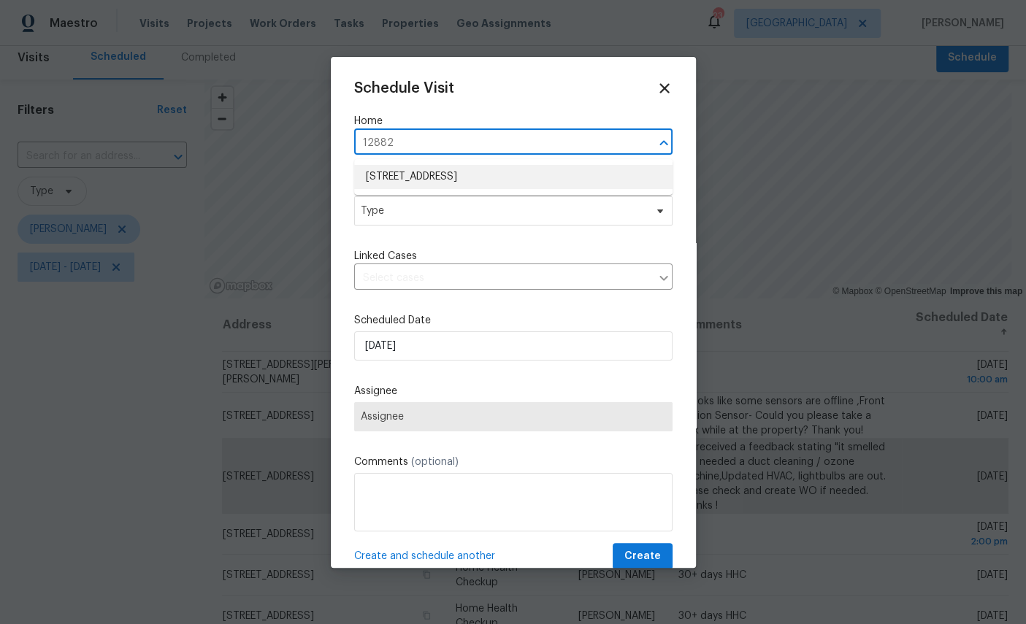
click at [453, 176] on li "[STREET_ADDRESS]" at bounding box center [513, 177] width 318 height 24
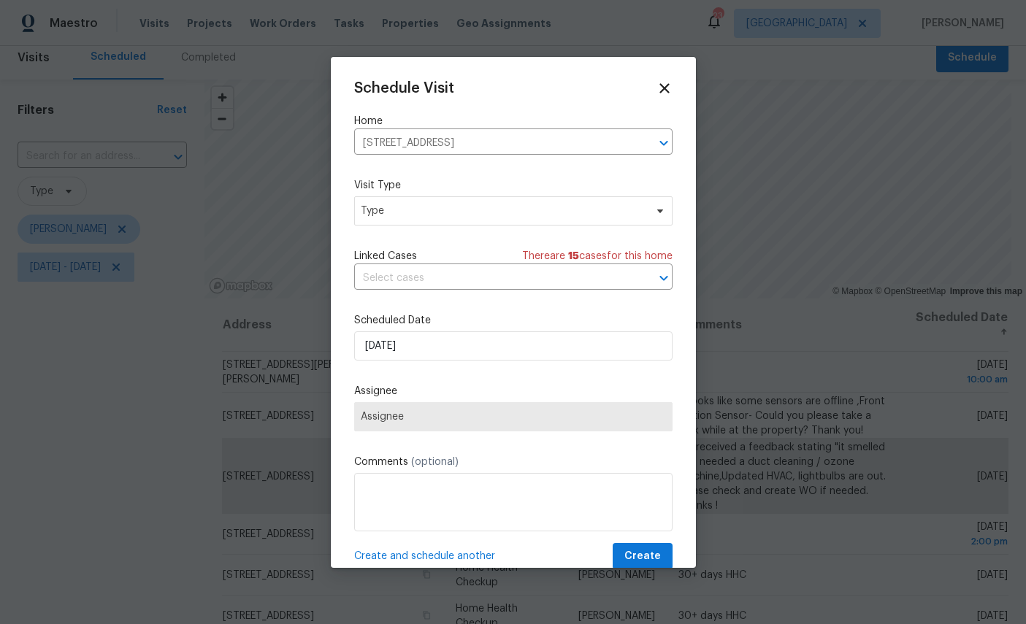
click at [473, 192] on label "Visit Type" at bounding box center [513, 185] width 318 height 15
click at [491, 212] on span "Type" at bounding box center [503, 211] width 284 height 15
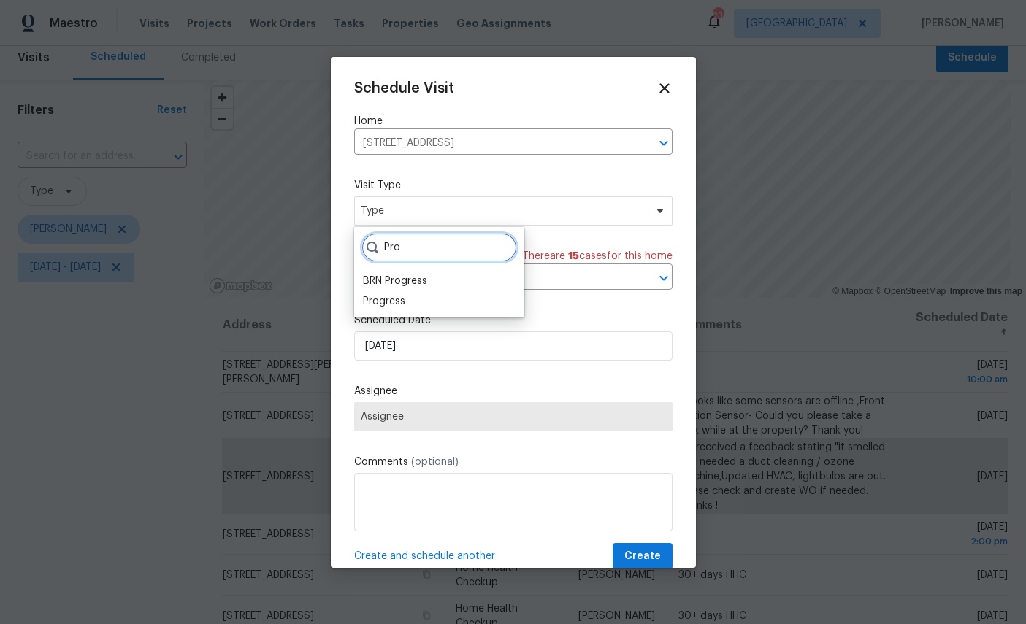
type input "Pro"
click at [376, 303] on div "Progress" at bounding box center [384, 301] width 42 height 15
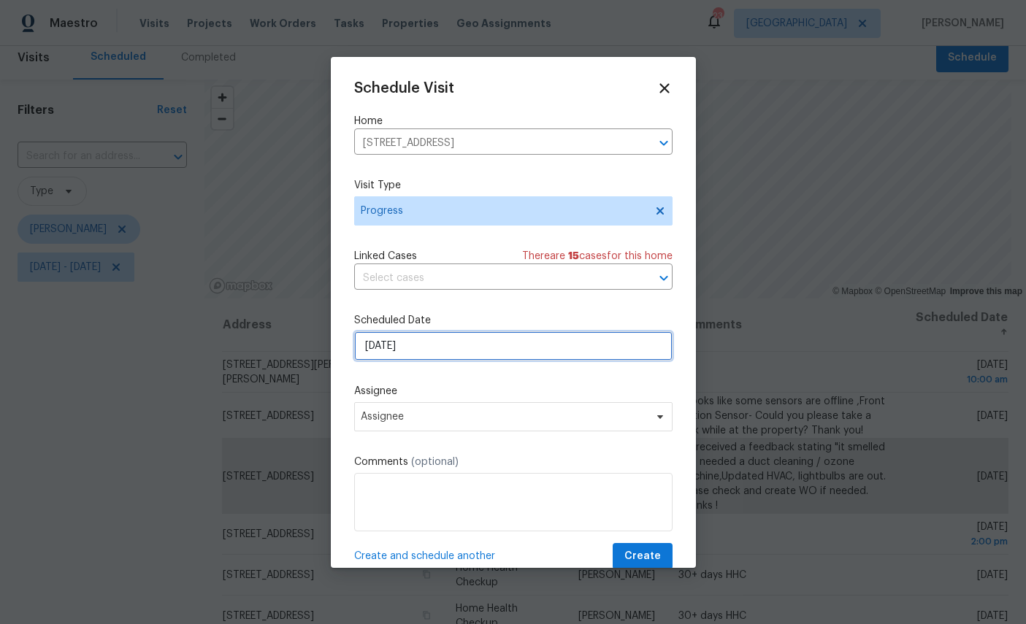
click at [474, 347] on input "8/11/2025" at bounding box center [513, 346] width 318 height 29
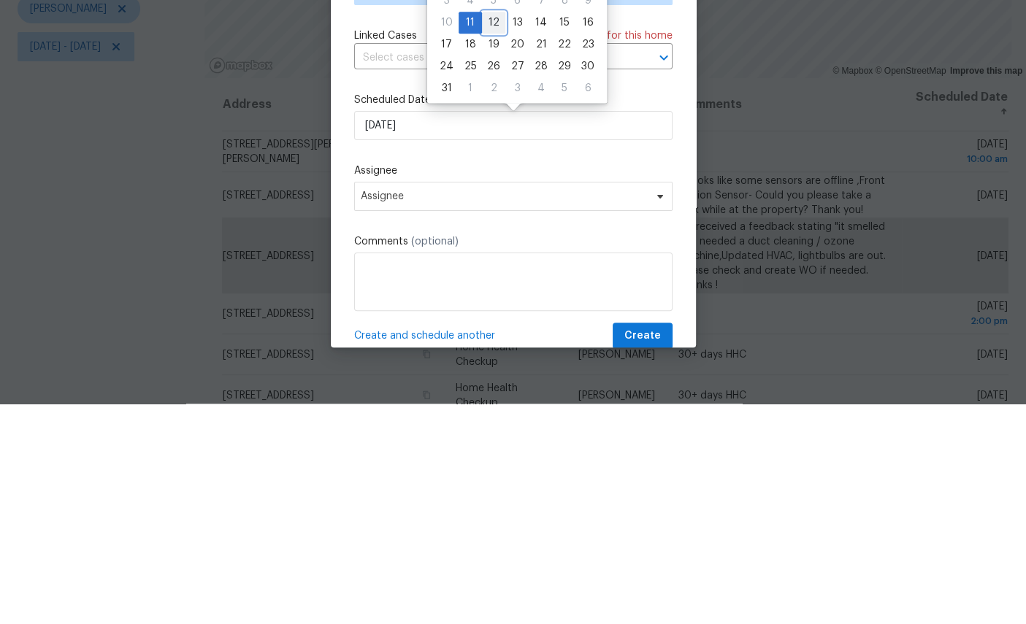
click at [490, 233] on div "12" at bounding box center [493, 243] width 23 height 20
type input "8/12/2025"
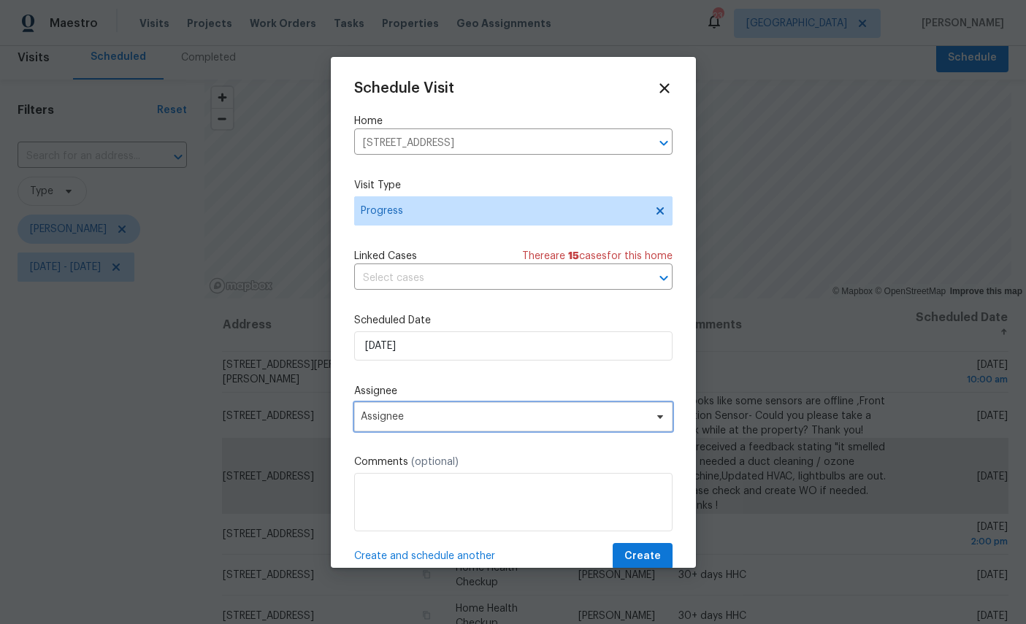
click at [526, 413] on span "Assignee" at bounding box center [513, 416] width 318 height 29
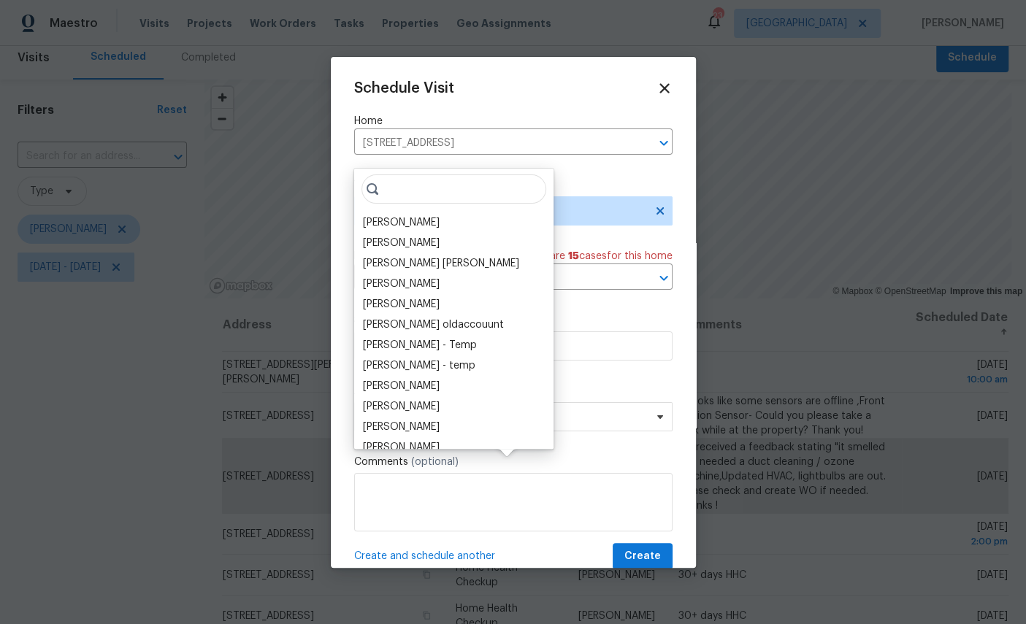
click at [394, 215] on div "[PERSON_NAME]" at bounding box center [401, 222] width 77 height 15
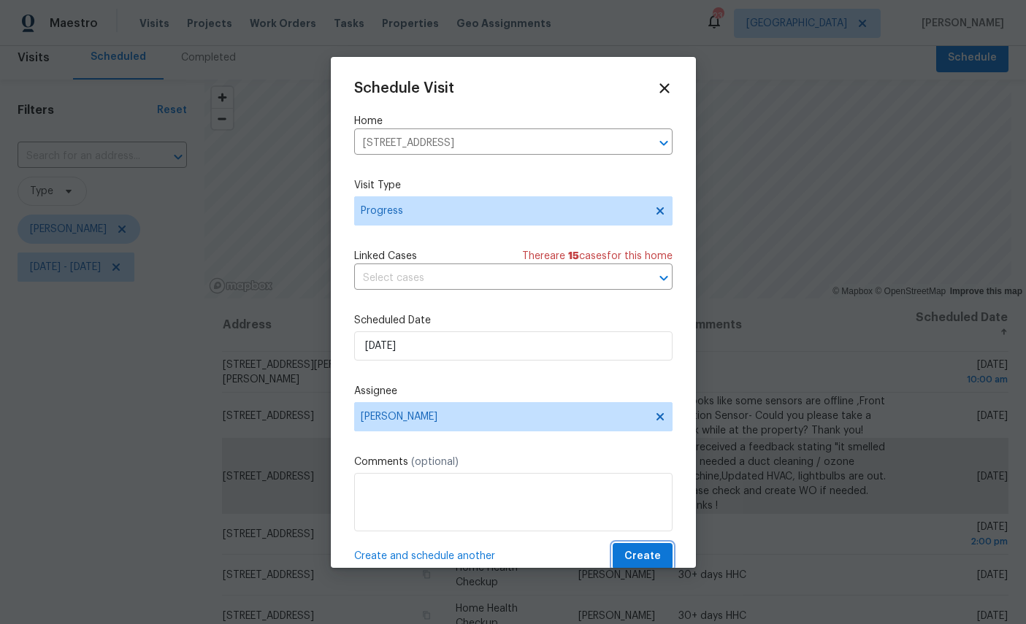
click at [654, 553] on span "Create" at bounding box center [642, 557] width 37 height 18
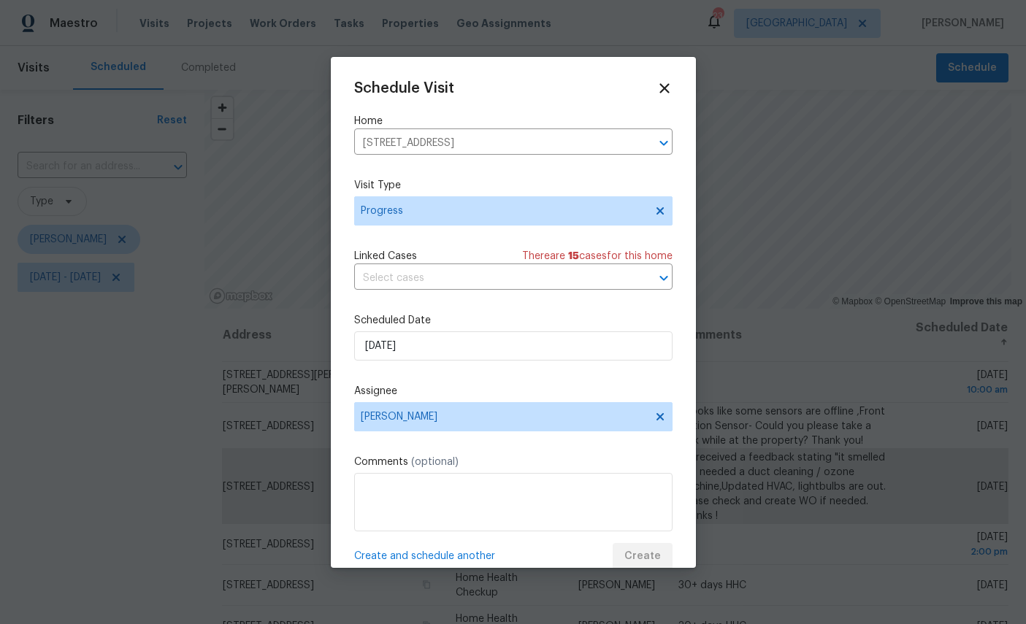
scroll to position [0, 0]
click at [662, 85] on icon at bounding box center [663, 87] width 9 height 9
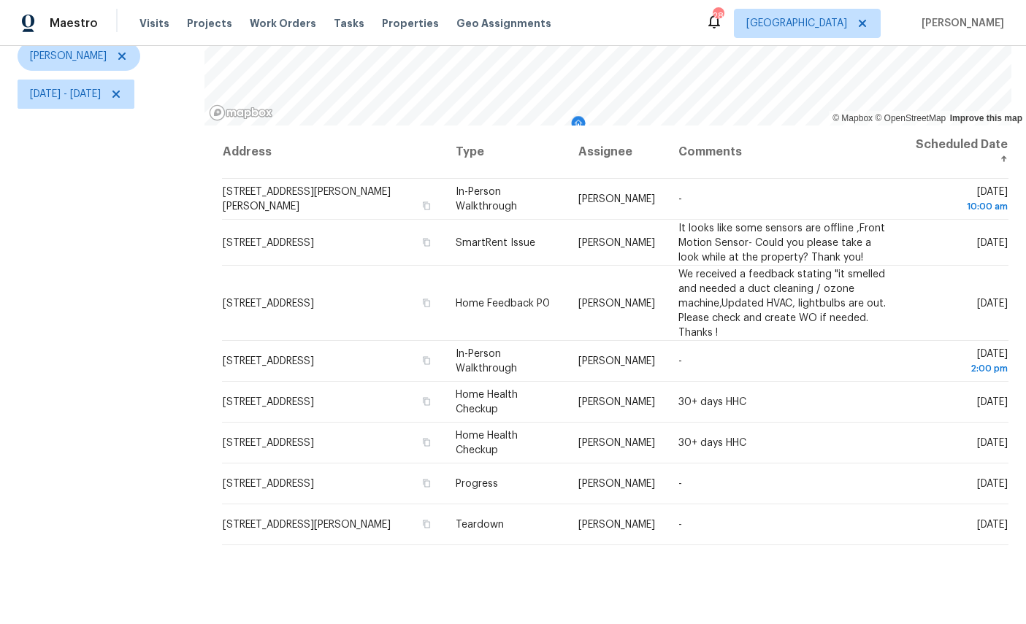
scroll to position [172, 0]
